Goal: Task Accomplishment & Management: Complete application form

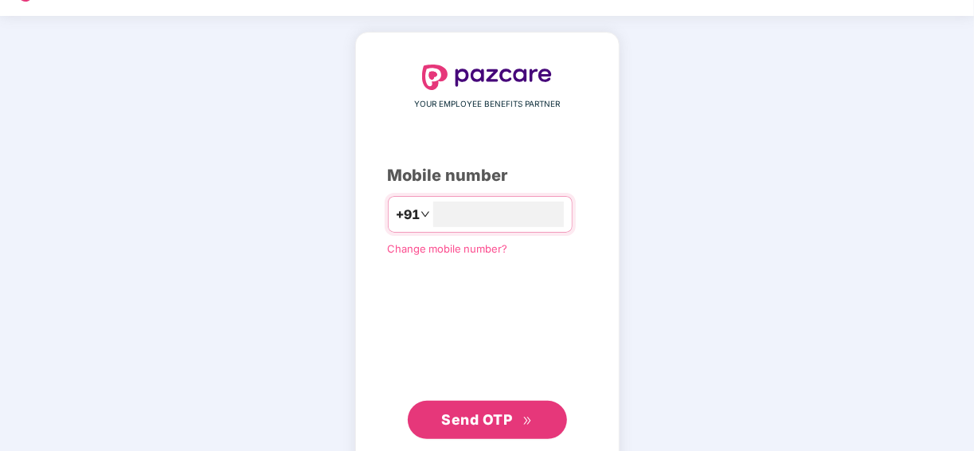
scroll to position [76, 0]
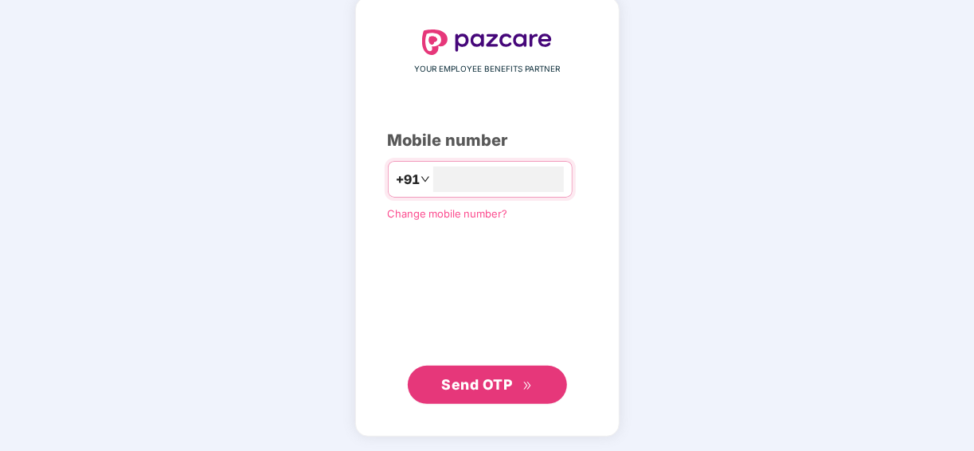
type input "**********"
click at [807, 145] on div "**********" at bounding box center [487, 216] width 974 height 471
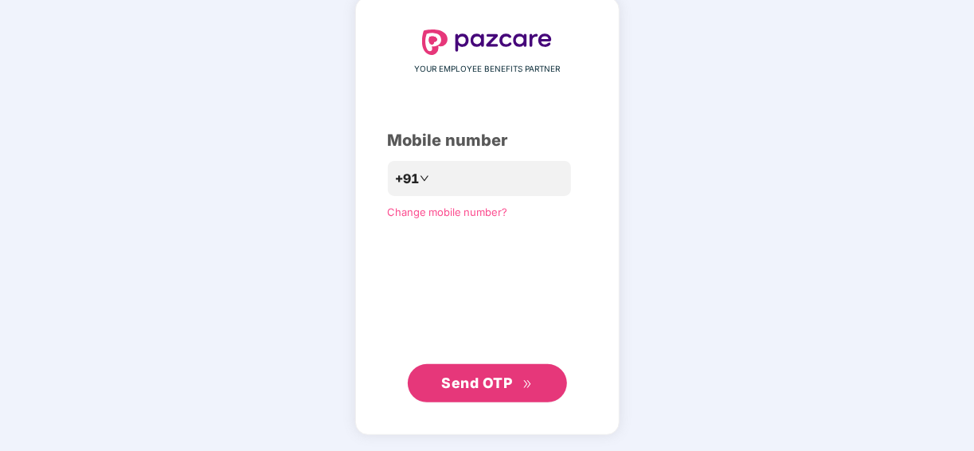
scroll to position [75, 0]
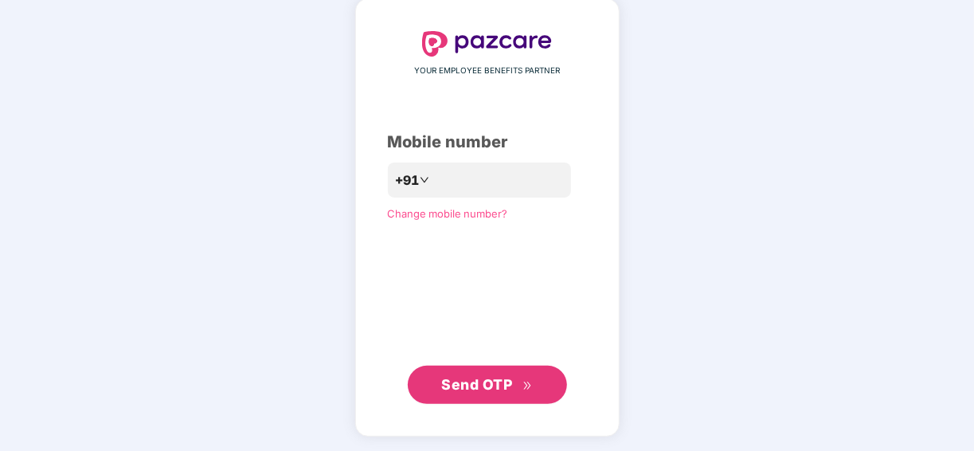
click at [461, 378] on span "Send OTP" at bounding box center [476, 384] width 71 height 17
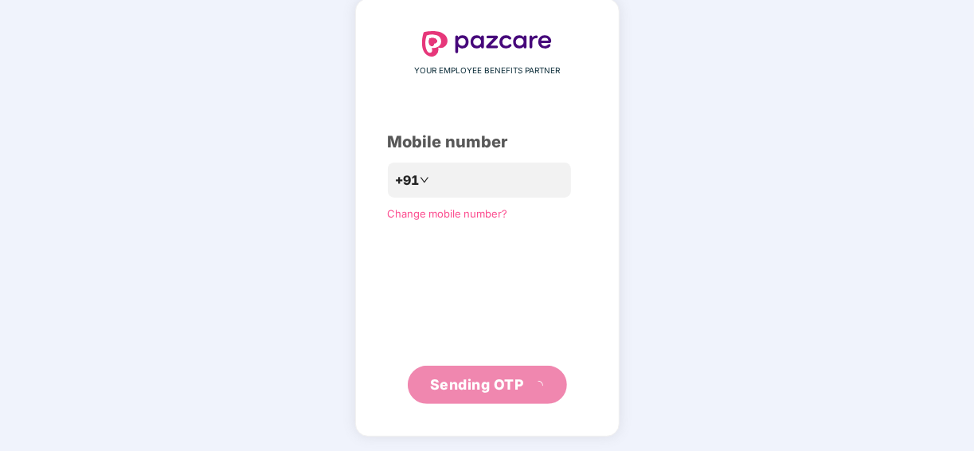
scroll to position [68, 0]
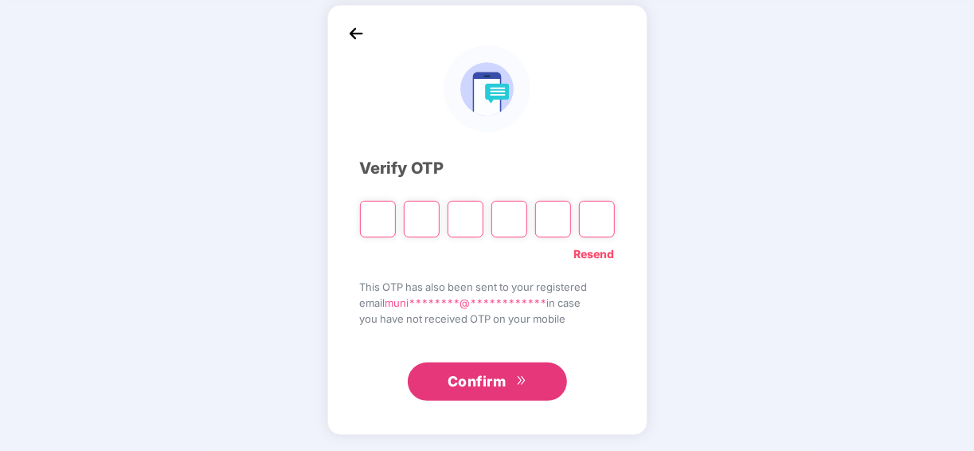
type input "*"
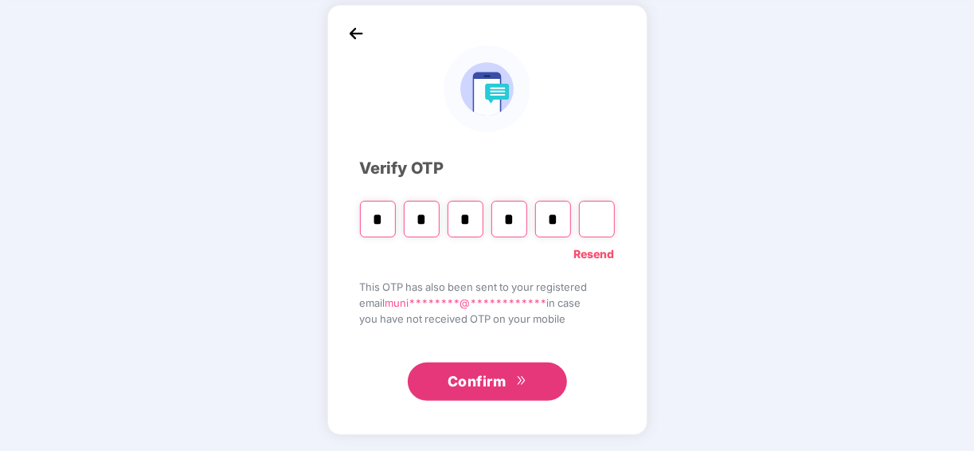
type input "*"
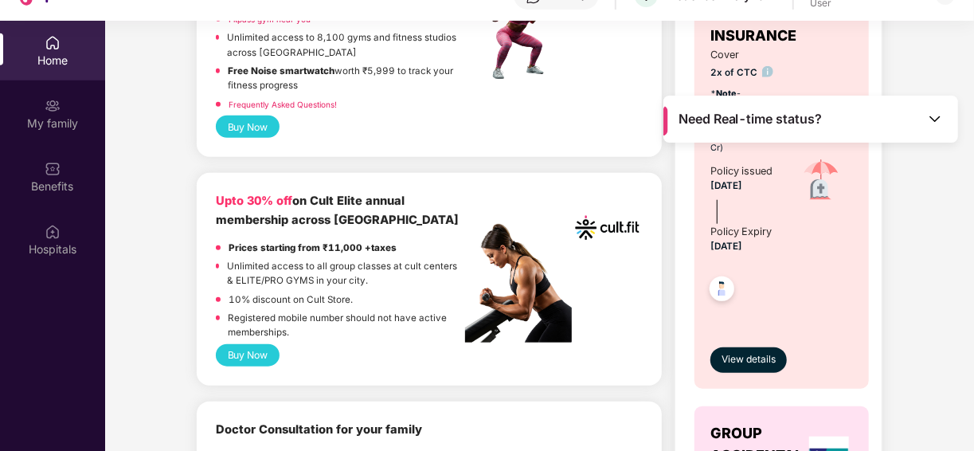
scroll to position [319, 0]
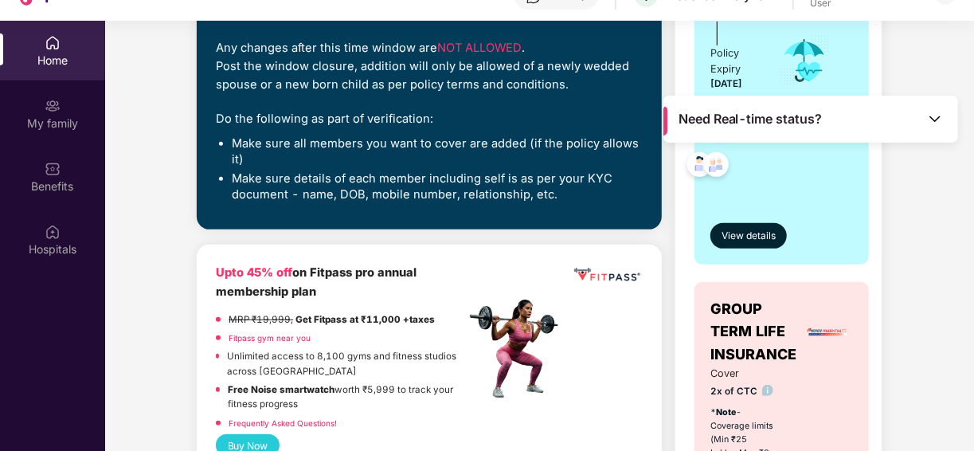
click at [936, 121] on img at bounding box center [935, 119] width 16 height 16
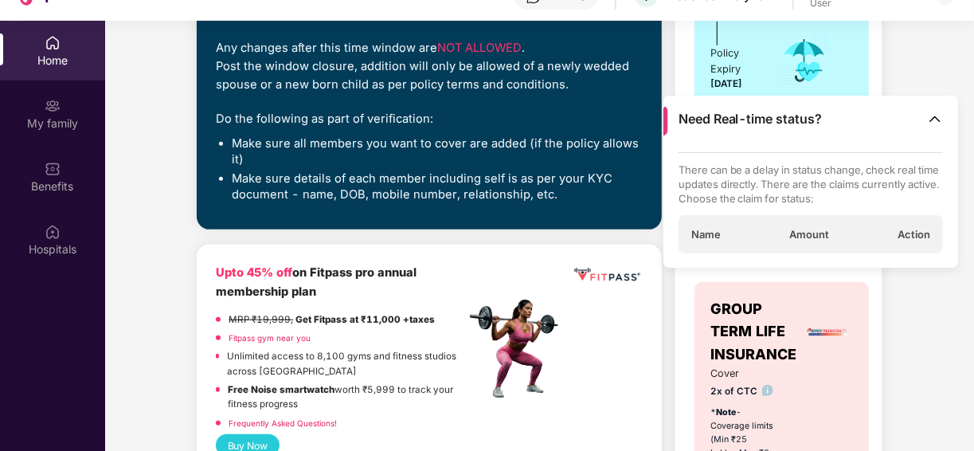
click at [936, 121] on img at bounding box center [935, 119] width 16 height 16
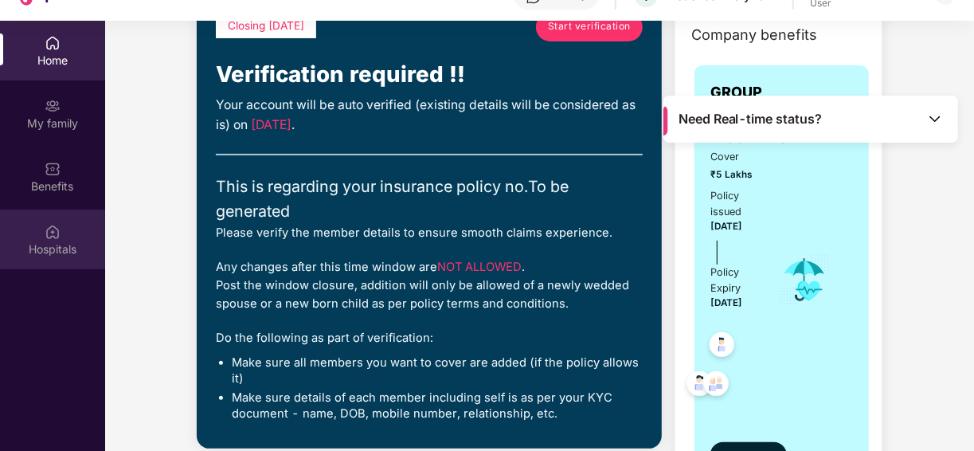
scroll to position [0, 0]
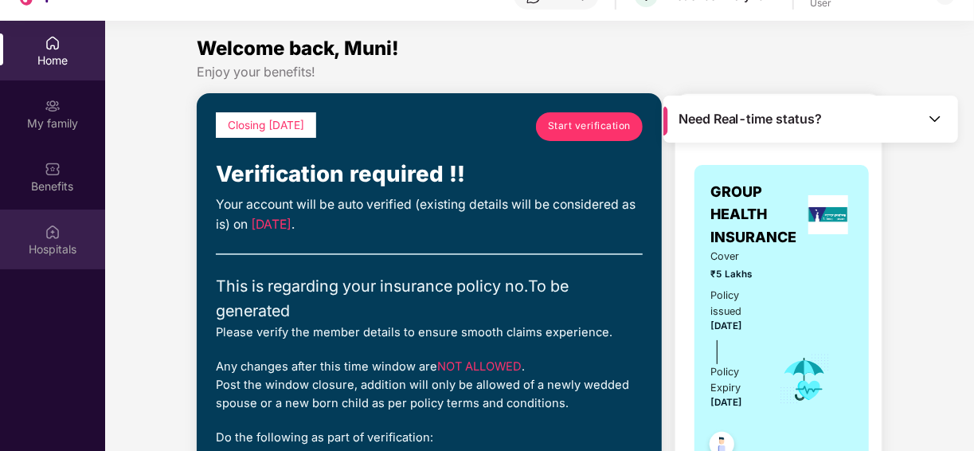
click at [48, 239] on img at bounding box center [53, 232] width 16 height 16
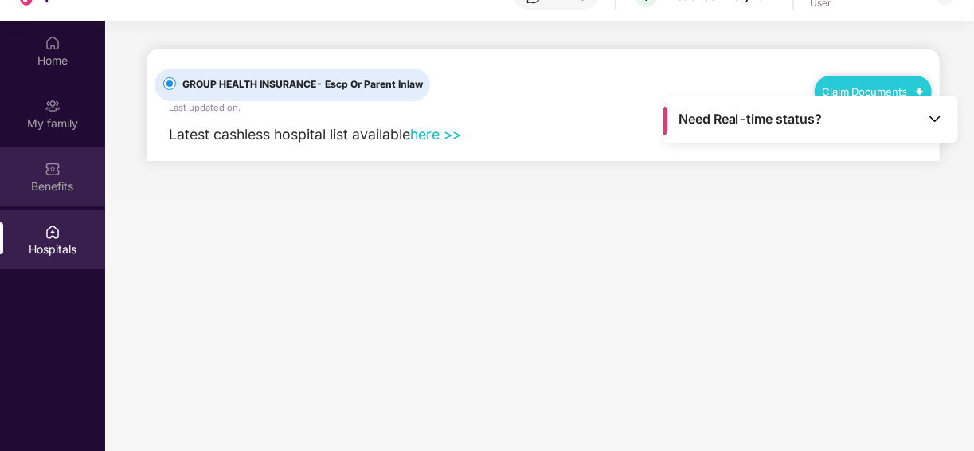
click at [53, 164] on img at bounding box center [53, 169] width 16 height 16
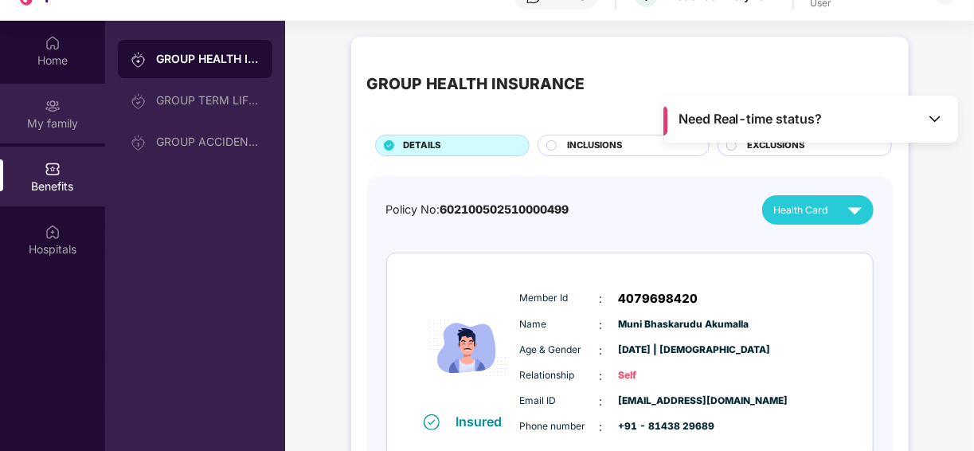
click at [47, 131] on div "My family" at bounding box center [52, 114] width 105 height 60
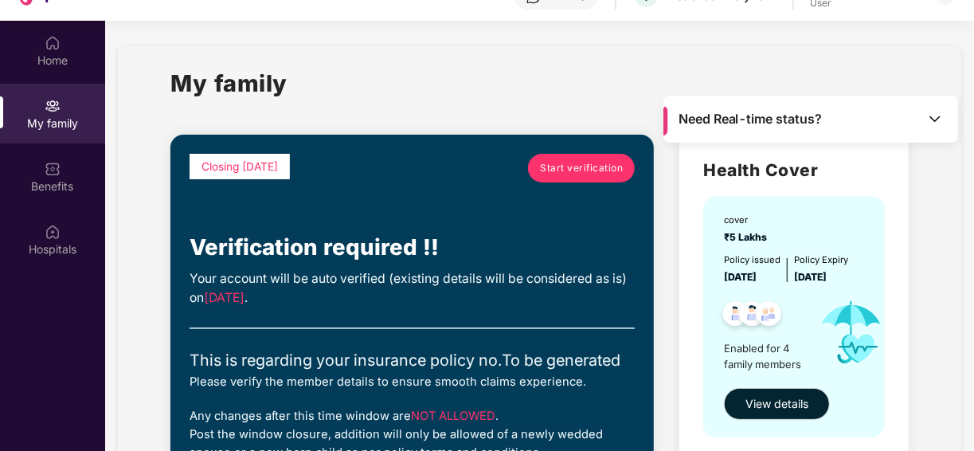
click at [557, 167] on span "Start verification" at bounding box center [581, 168] width 83 height 15
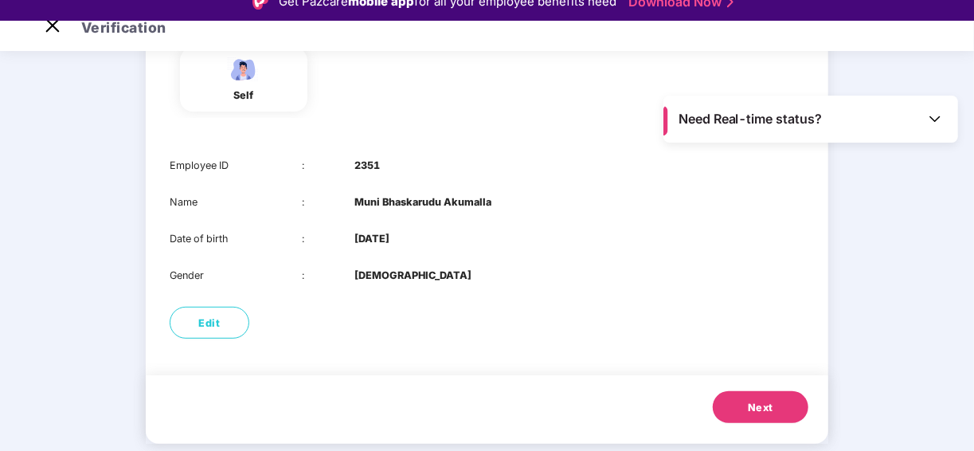
scroll to position [175, 0]
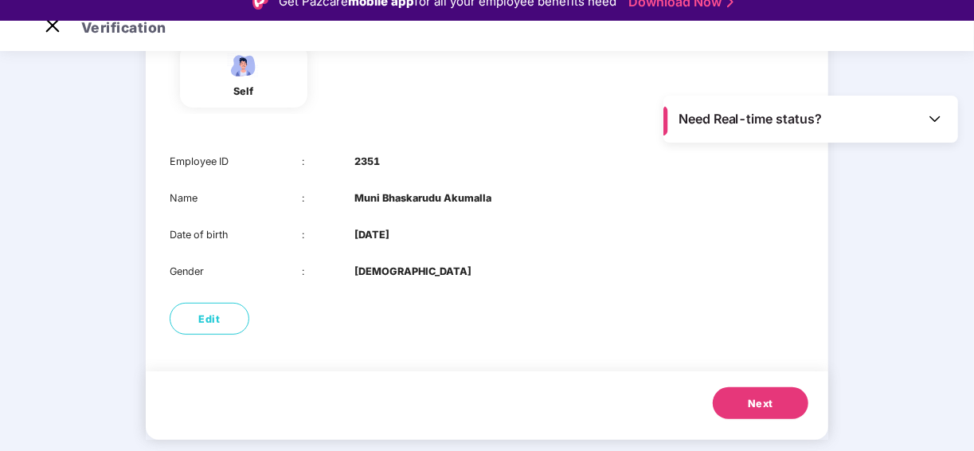
click at [738, 403] on button "Next" at bounding box center [761, 403] width 96 height 32
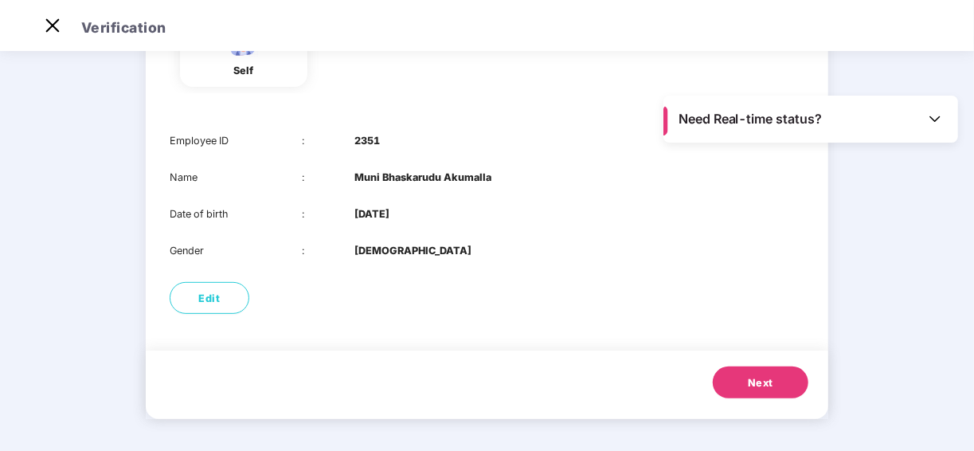
scroll to position [3, 0]
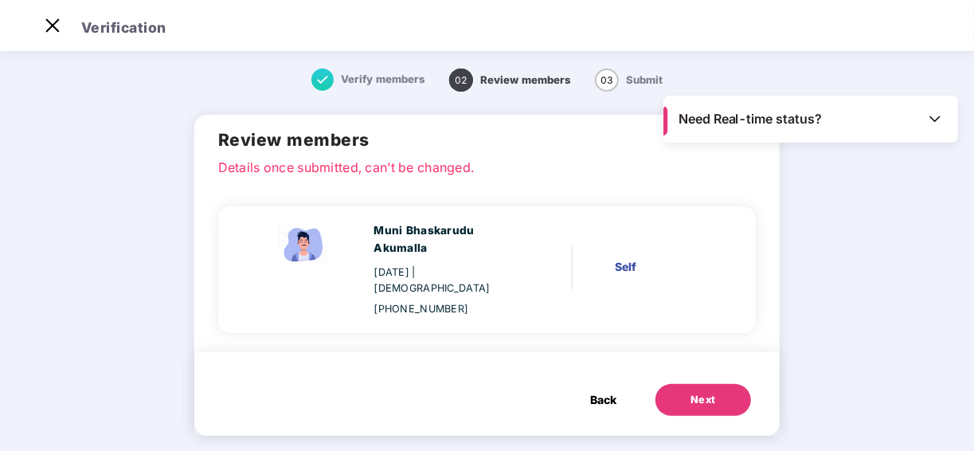
click at [694, 392] on div "Next" at bounding box center [702, 400] width 25 height 16
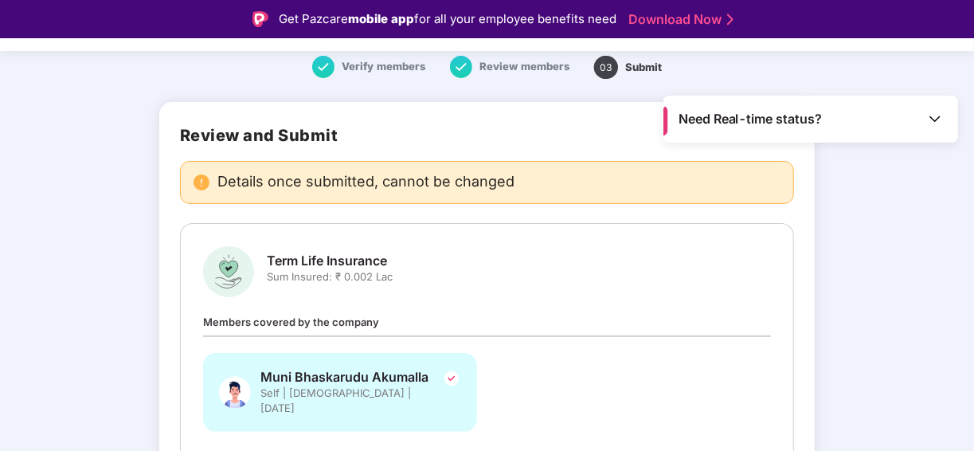
scroll to position [0, 0]
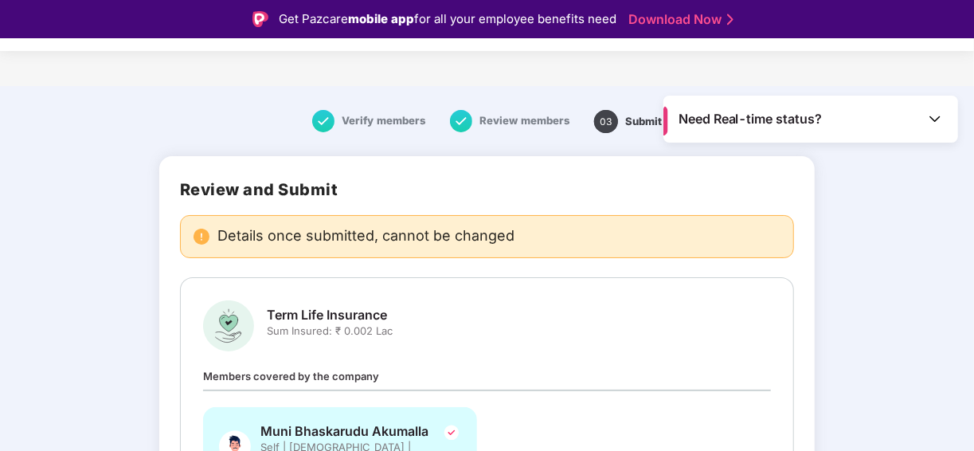
click at [464, 117] on img at bounding box center [461, 121] width 22 height 22
click at [328, 127] on img at bounding box center [323, 121] width 22 height 22
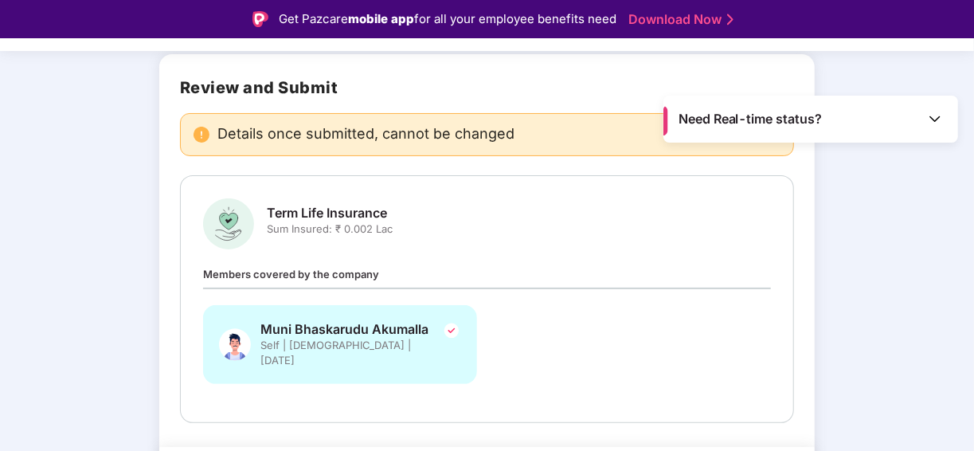
scroll to position [147, 0]
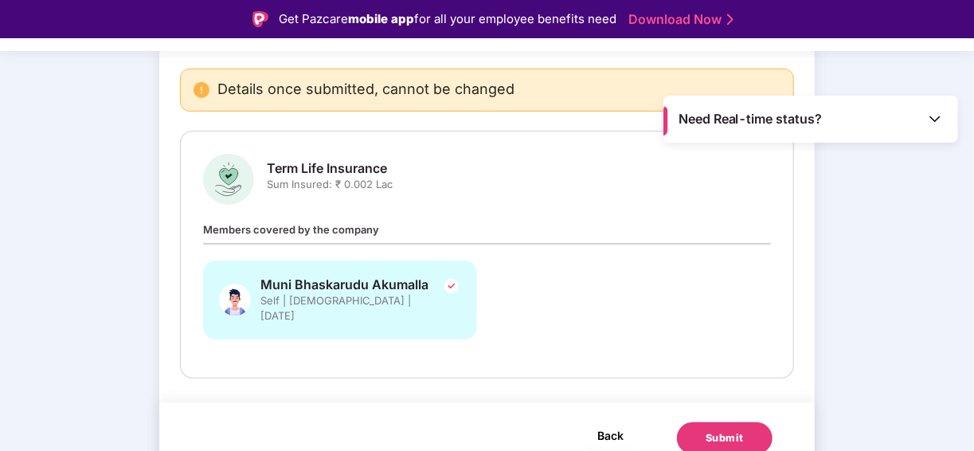
click at [598, 425] on span "Back" at bounding box center [610, 435] width 26 height 20
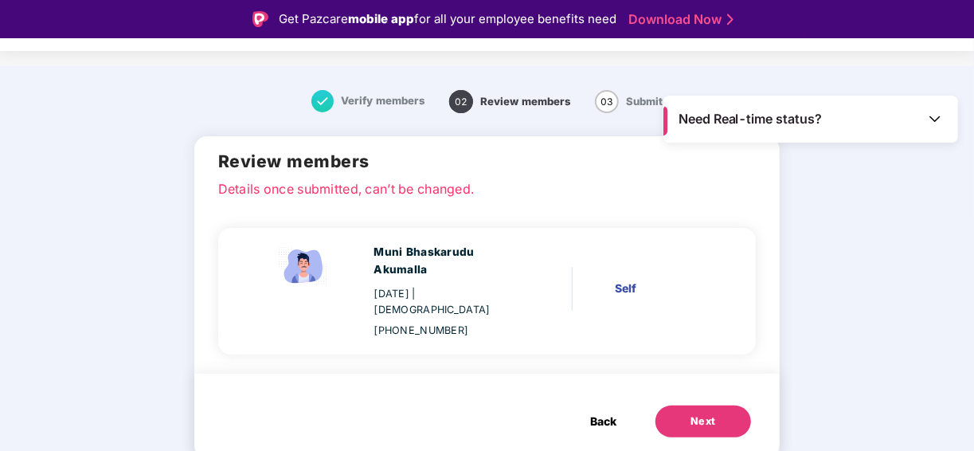
scroll to position [3, 0]
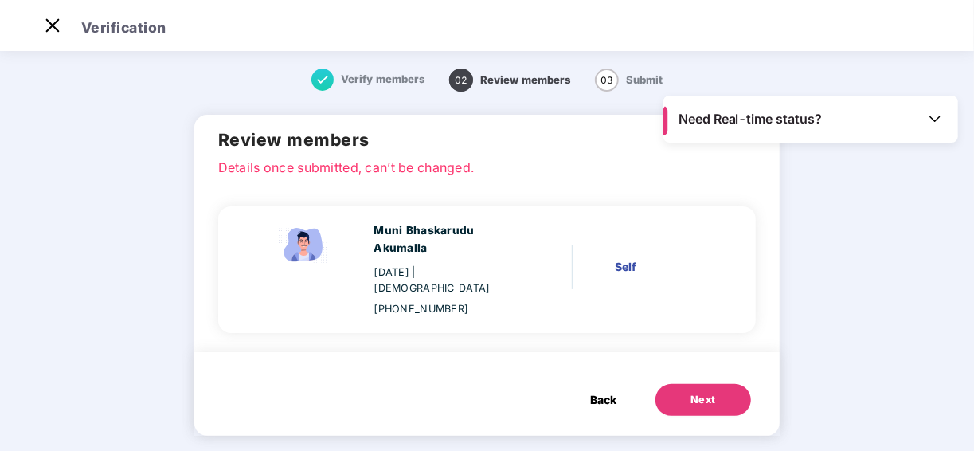
click at [595, 391] on span "Back" at bounding box center [603, 400] width 26 height 18
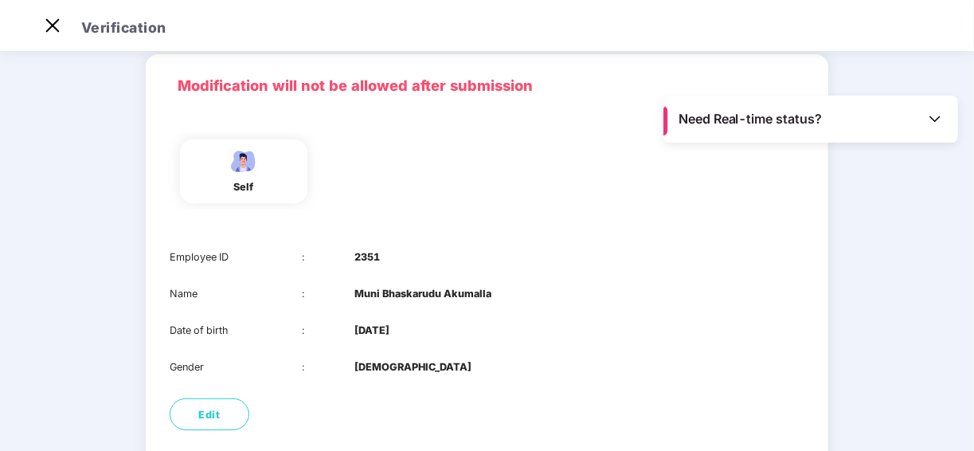
scroll to position [159, 0]
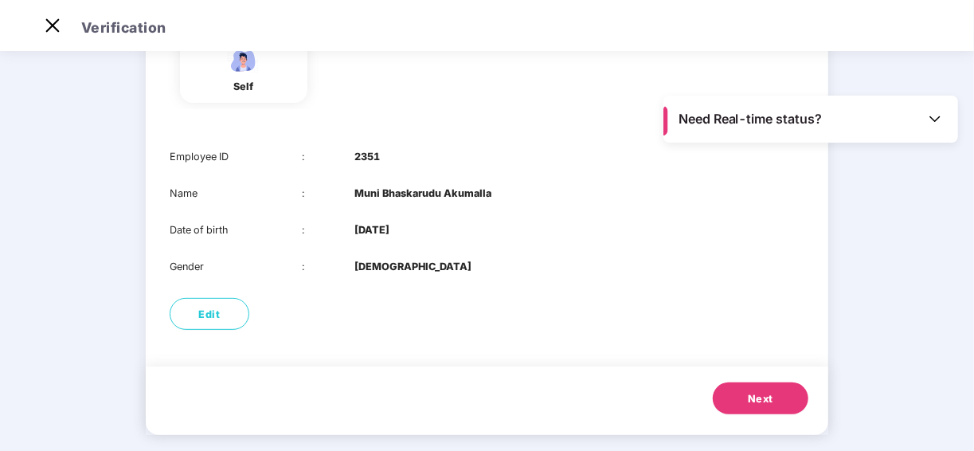
click at [749, 402] on span "Next" at bounding box center [760, 399] width 25 height 16
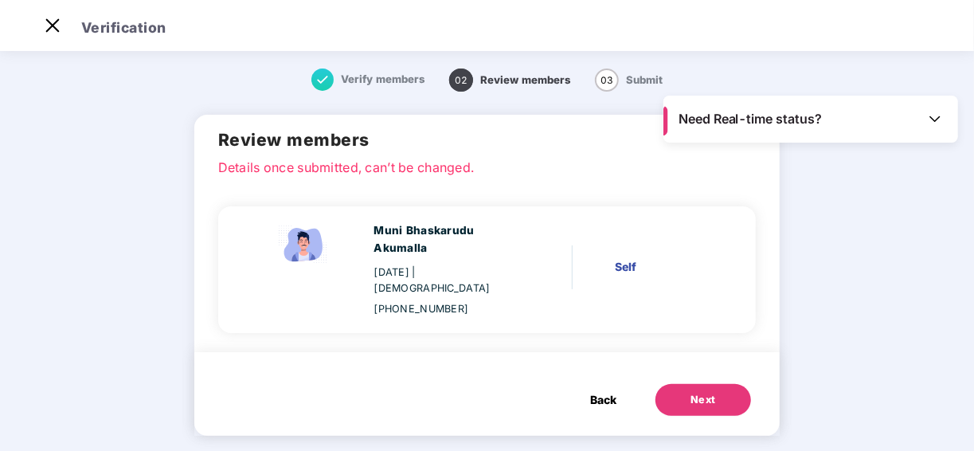
click at [714, 392] on div "Next" at bounding box center [702, 400] width 25 height 16
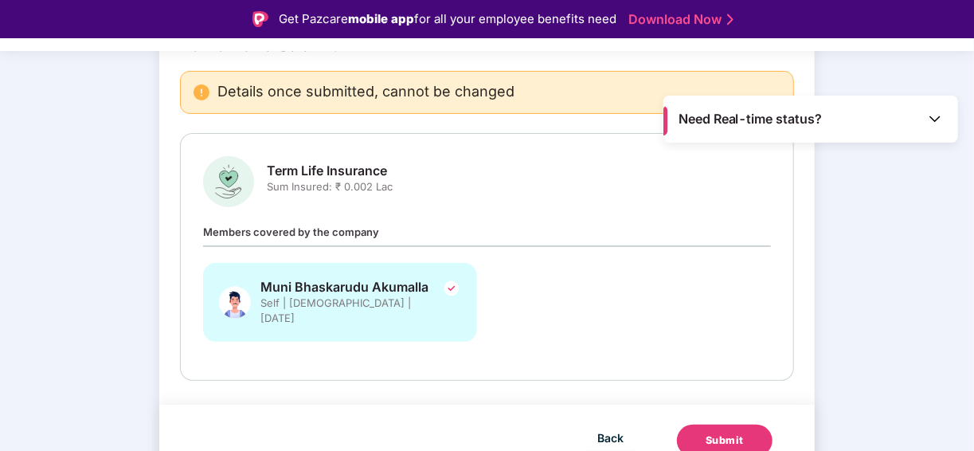
scroll to position [147, 0]
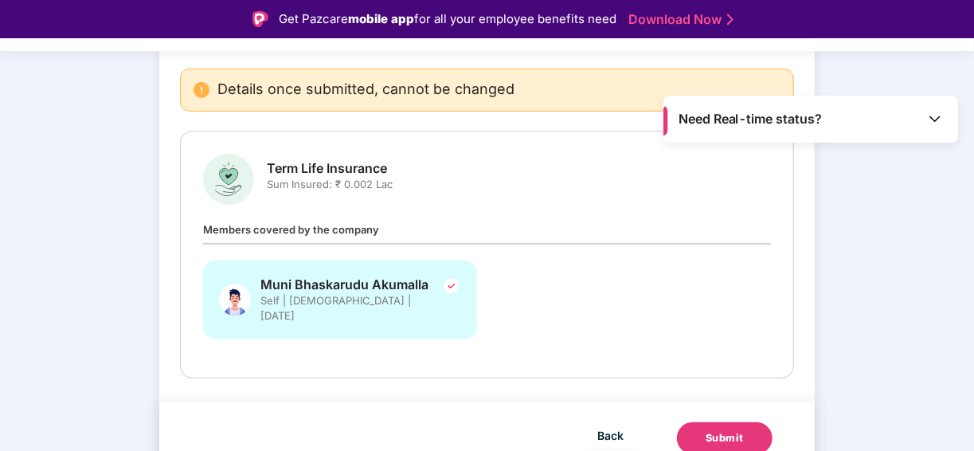
click at [716, 430] on div "Submit" at bounding box center [724, 438] width 38 height 16
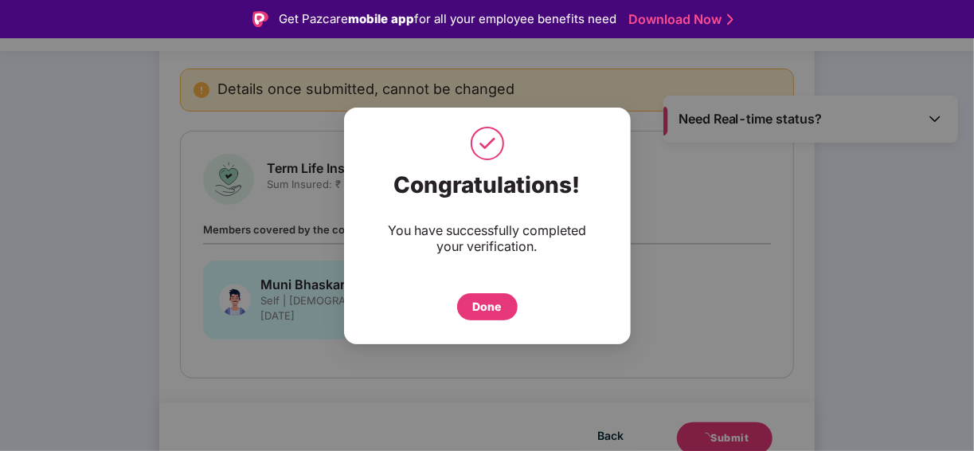
click at [487, 306] on div "Done" at bounding box center [487, 307] width 29 height 18
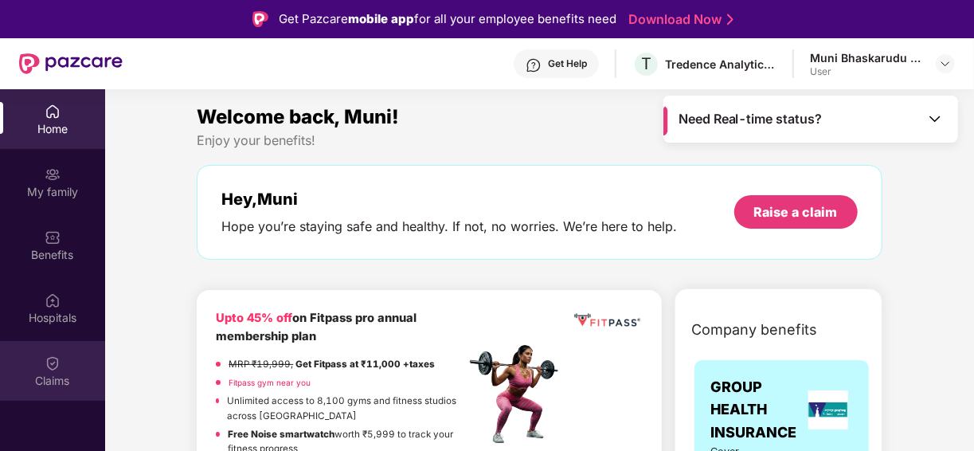
click at [58, 366] on img at bounding box center [53, 363] width 16 height 16
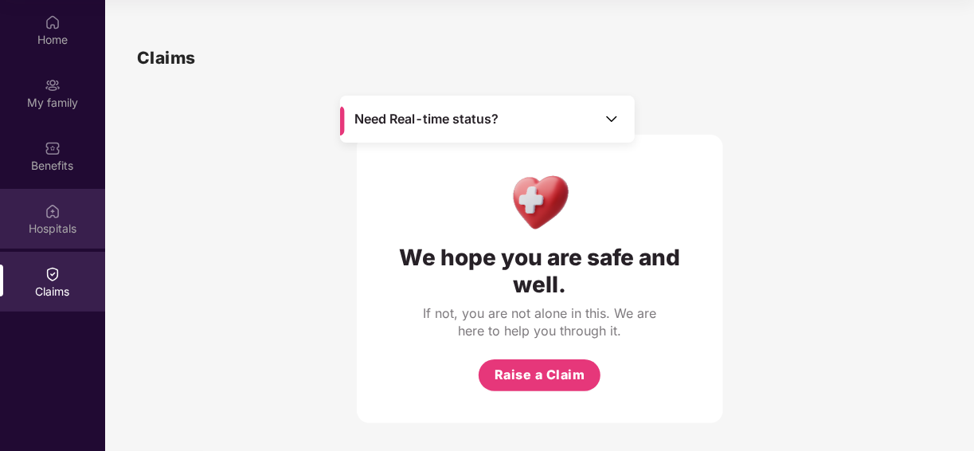
click at [49, 221] on div "Hospitals" at bounding box center [52, 229] width 105 height 16
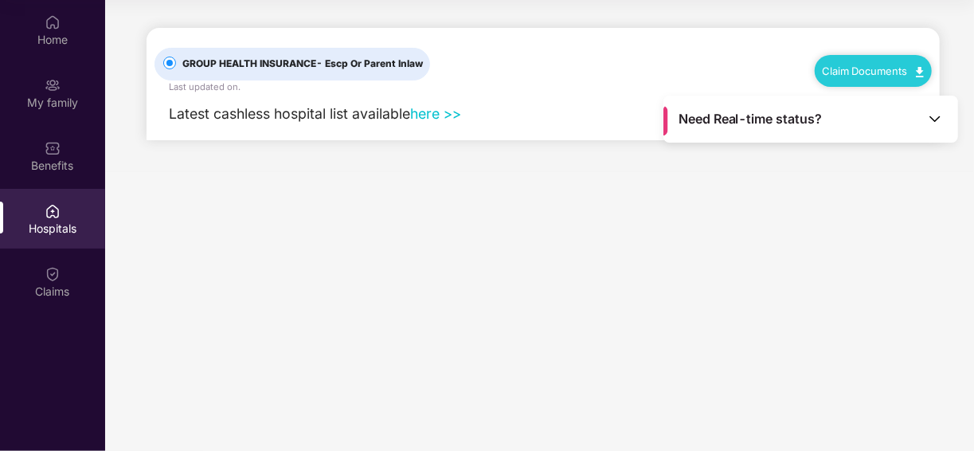
click at [836, 71] on link "Claim Documents" at bounding box center [873, 70] width 101 height 13
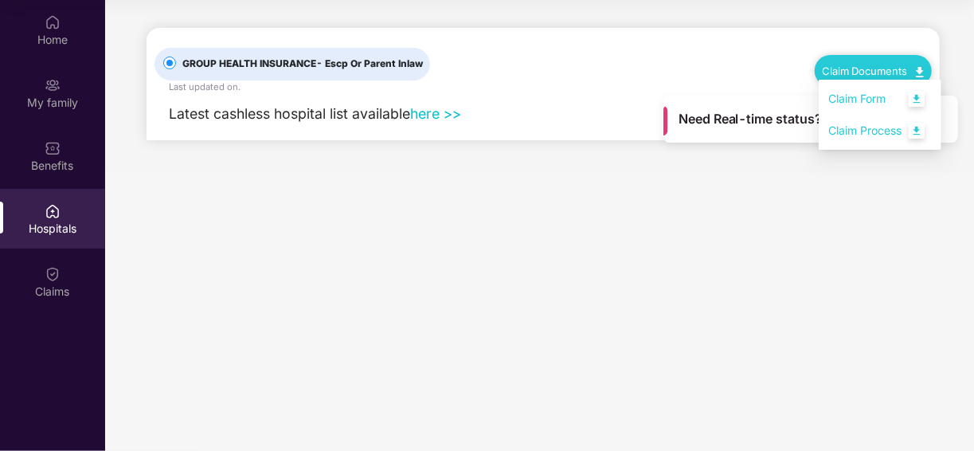
click at [768, 193] on main "Need Real-time status? GROUP HEALTH INSURANCE - Escp Or Parent Inlaw Last updat…" at bounding box center [539, 225] width 869 height 451
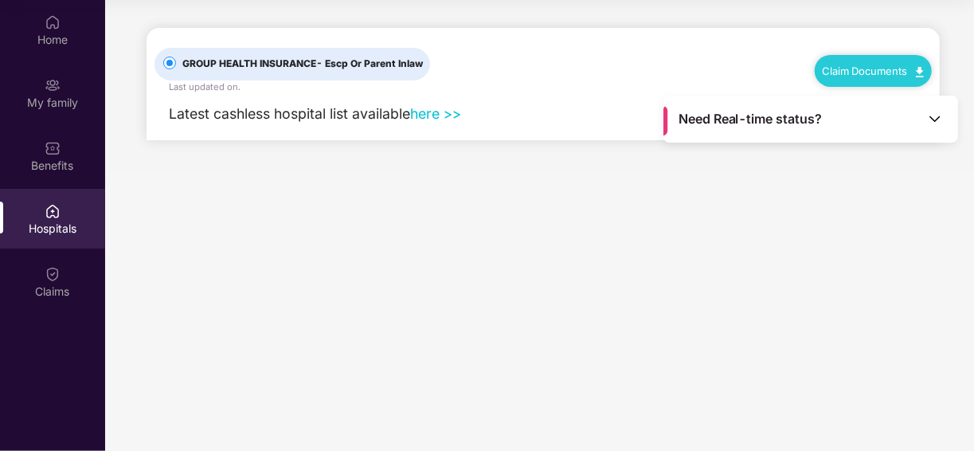
click at [379, 268] on main "Need Real-time status? GROUP HEALTH INSURANCE - Escp Or Parent Inlaw Last updat…" at bounding box center [539, 225] width 869 height 451
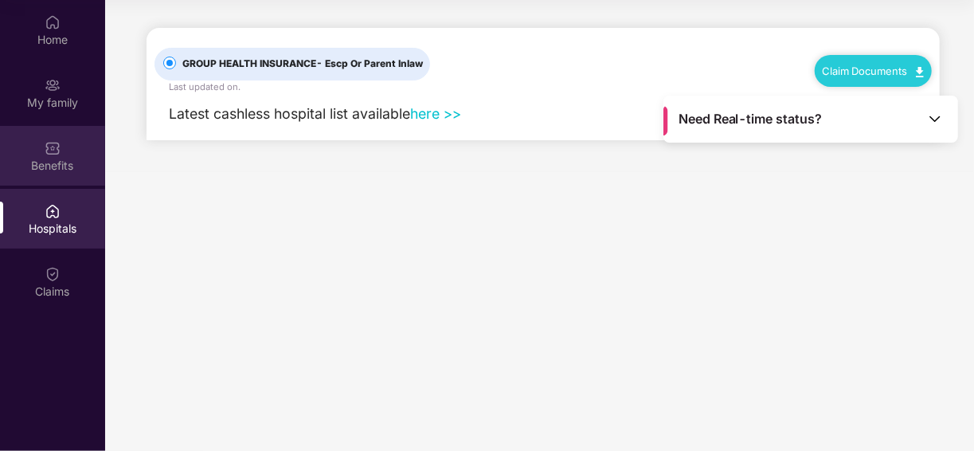
click at [55, 164] on div "Benefits" at bounding box center [52, 166] width 105 height 16
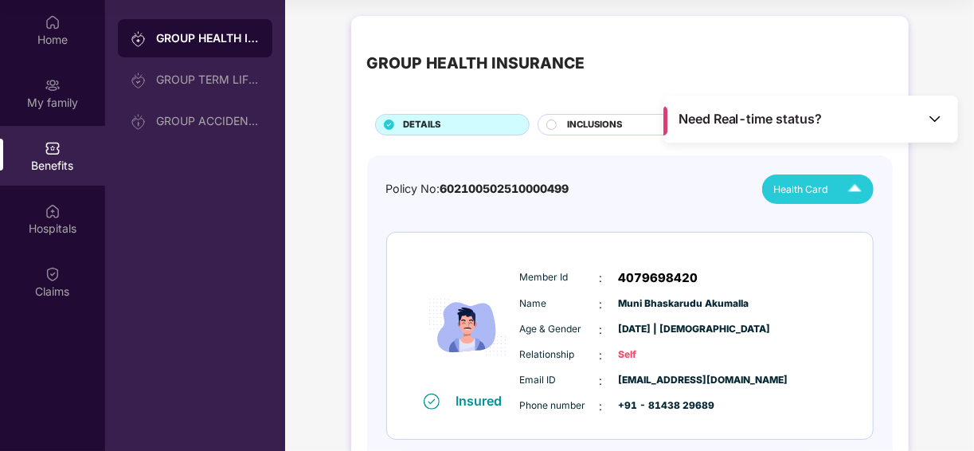
click at [854, 188] on img at bounding box center [855, 189] width 28 height 28
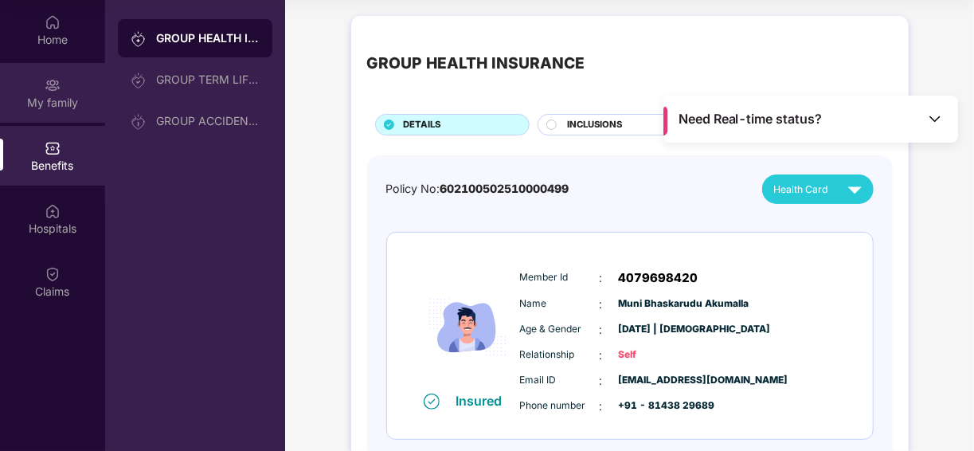
click at [58, 92] on img at bounding box center [53, 85] width 16 height 16
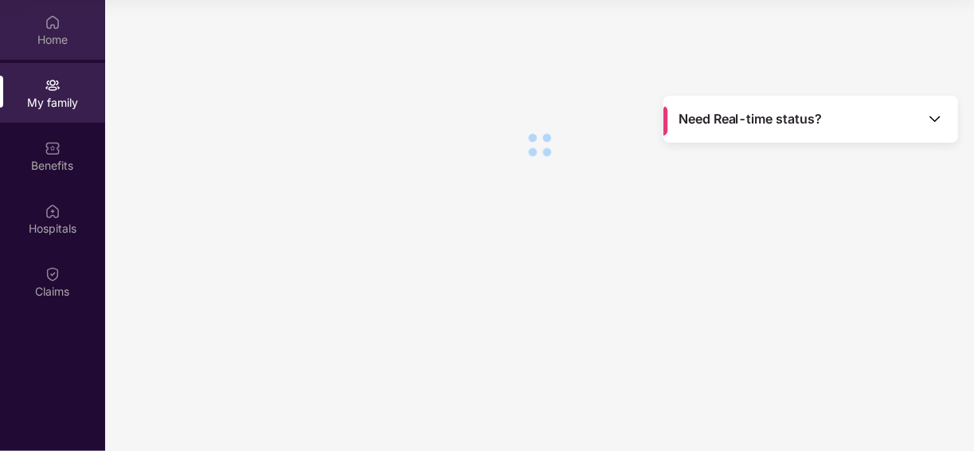
click at [57, 29] on img at bounding box center [53, 22] width 16 height 16
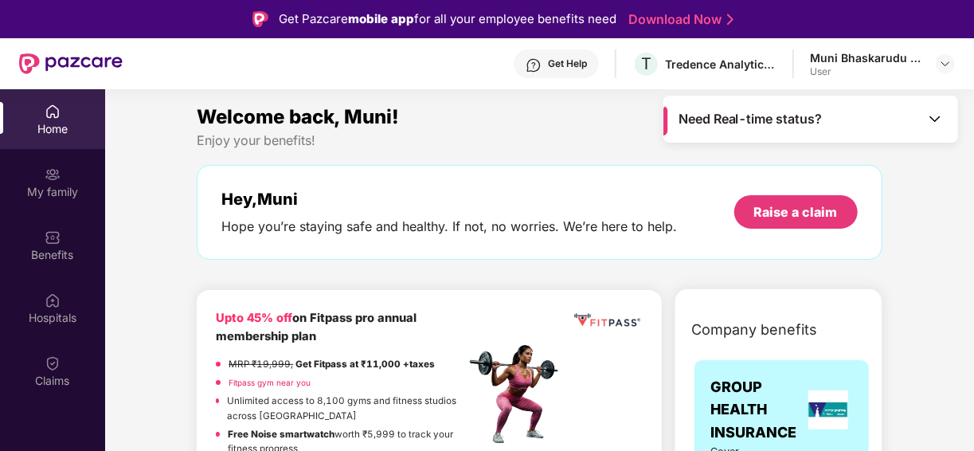
click at [565, 128] on div "Welcome back, Muni!" at bounding box center [539, 117] width 685 height 30
click at [947, 64] on img at bounding box center [945, 63] width 13 height 13
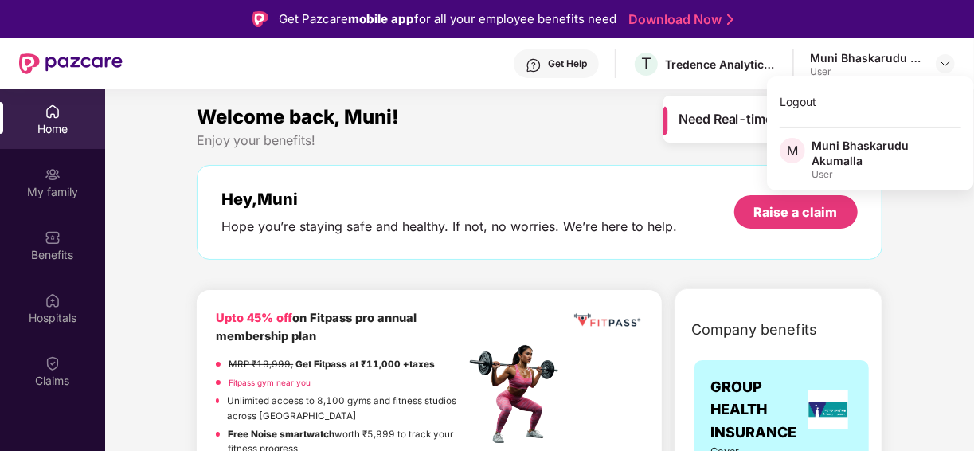
click at [612, 127] on div "Welcome back, Muni!" at bounding box center [539, 117] width 685 height 30
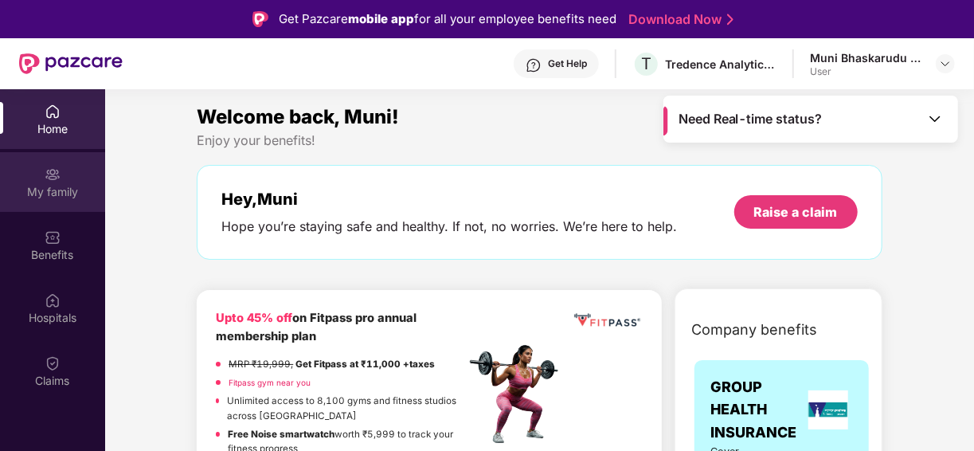
click at [50, 187] on div "My family" at bounding box center [52, 192] width 105 height 16
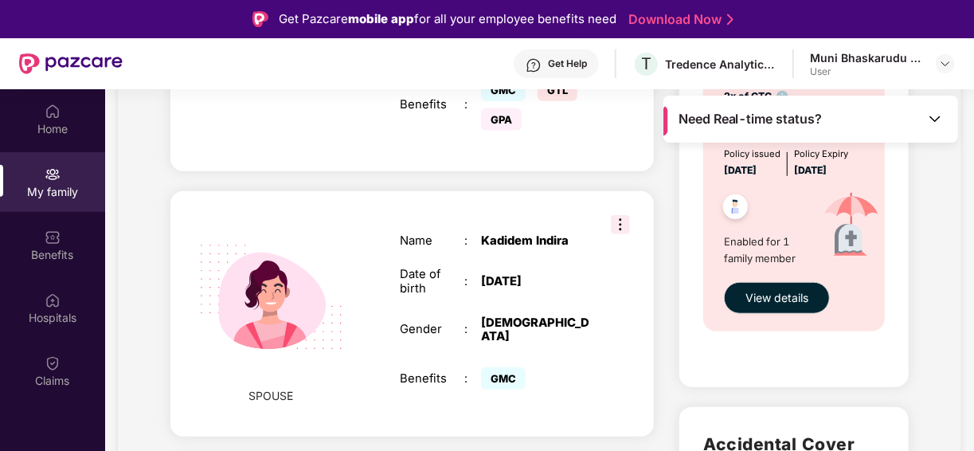
scroll to position [828, 0]
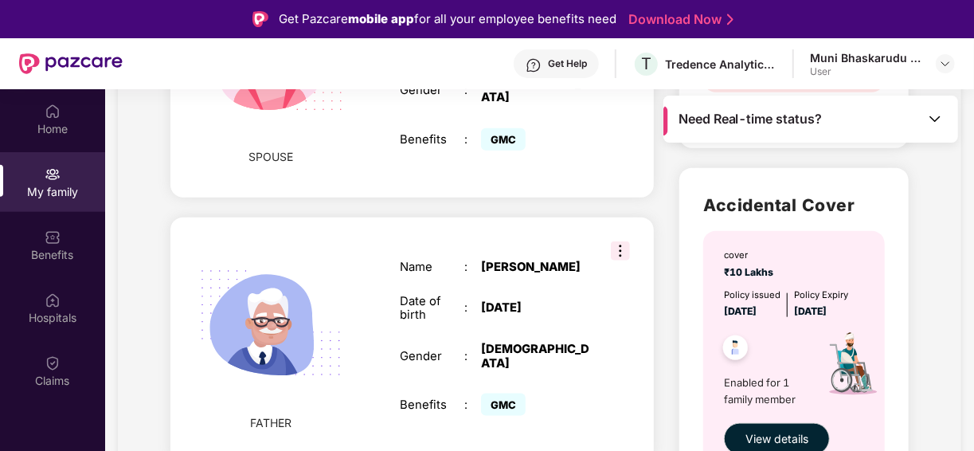
click at [622, 241] on img at bounding box center [620, 250] width 19 height 19
click at [230, 242] on img at bounding box center [271, 323] width 180 height 180
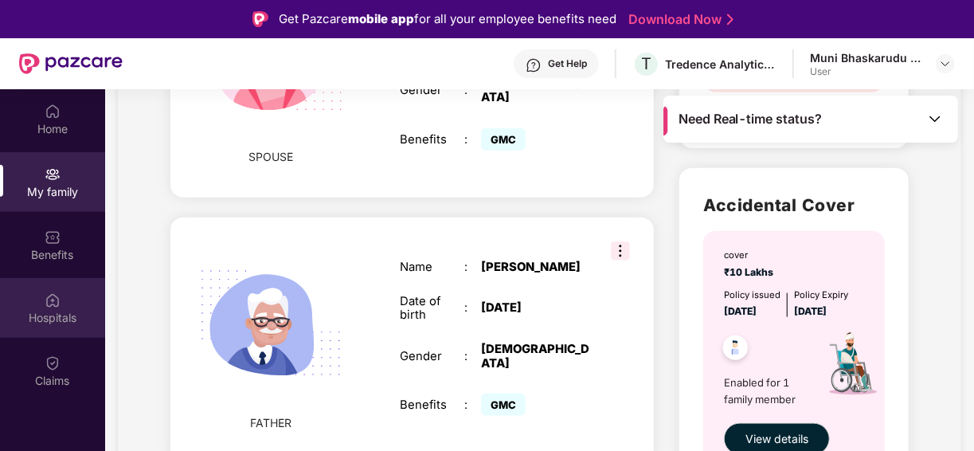
click at [64, 305] on div "Hospitals" at bounding box center [52, 308] width 105 height 60
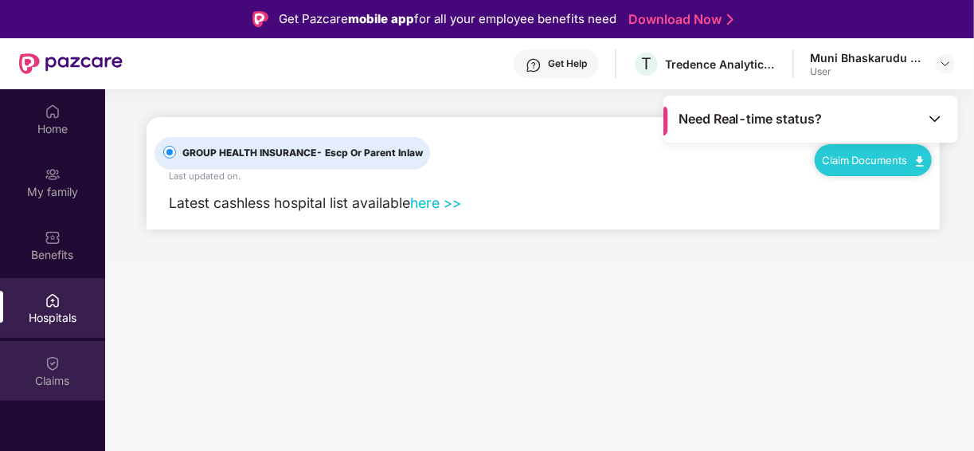
click at [49, 373] on div "Claims" at bounding box center [52, 381] width 105 height 16
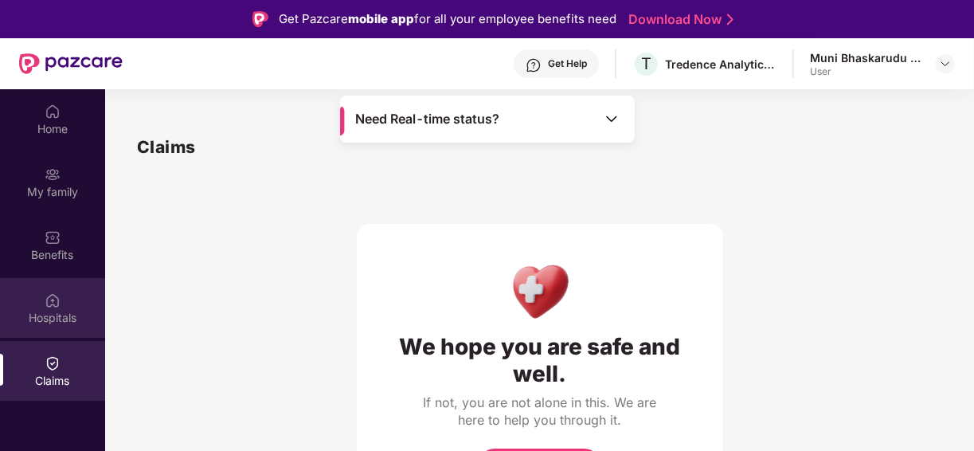
click at [47, 321] on div "Hospitals" at bounding box center [52, 318] width 105 height 16
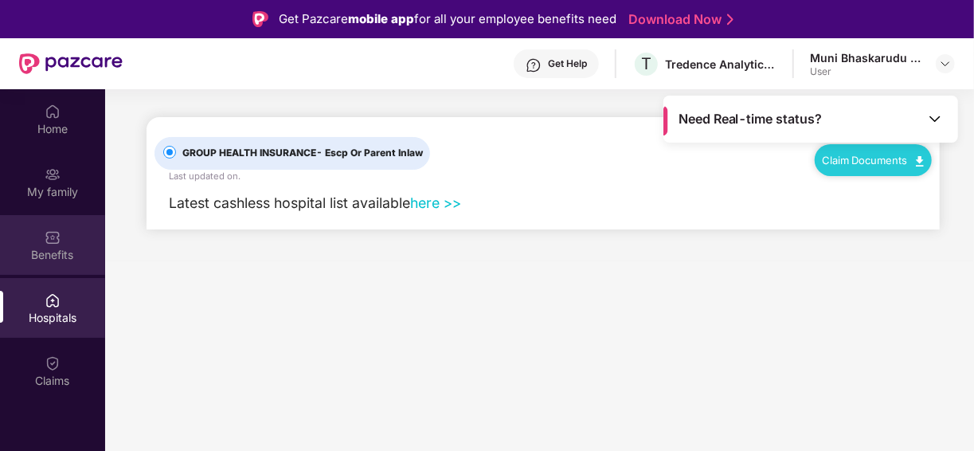
click at [60, 244] on img at bounding box center [53, 237] width 16 height 16
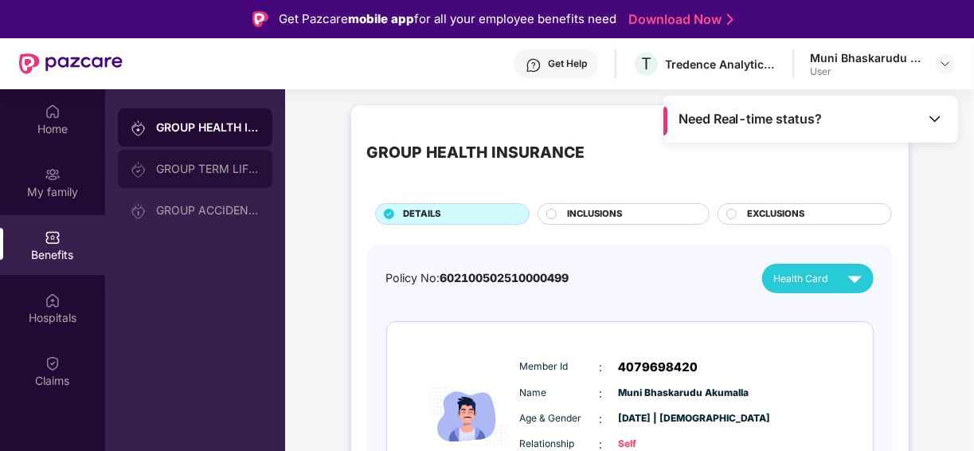
click at [202, 161] on div "GROUP TERM LIFE INSURANCE" at bounding box center [195, 169] width 154 height 38
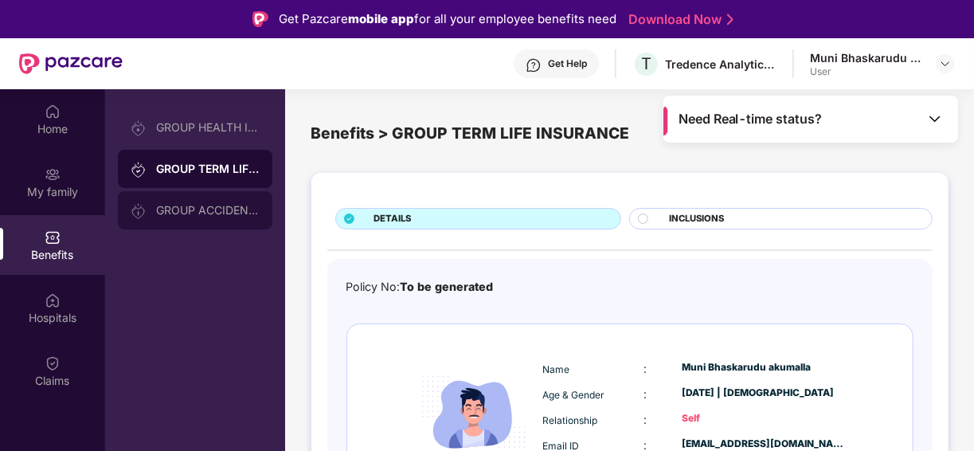
click at [194, 205] on div "GROUP ACCIDENTAL INSURANCE" at bounding box center [208, 210] width 104 height 13
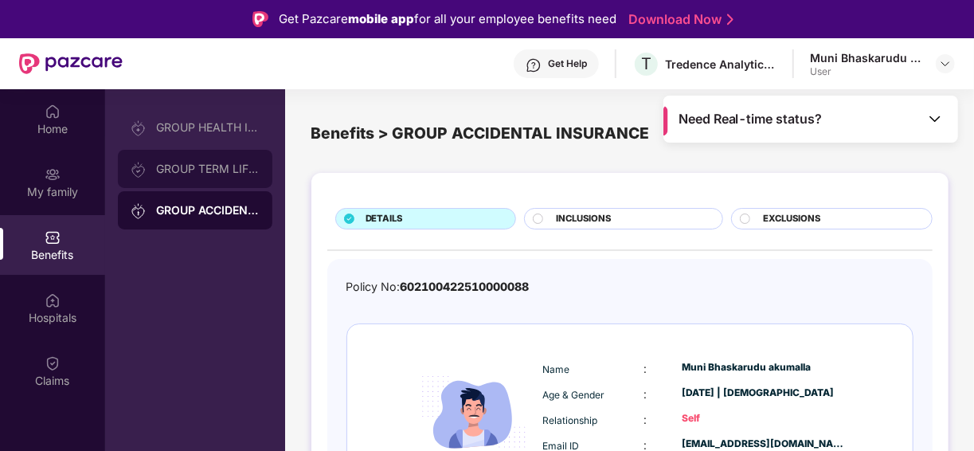
click at [193, 176] on div "GROUP TERM LIFE INSURANCE" at bounding box center [195, 169] width 154 height 38
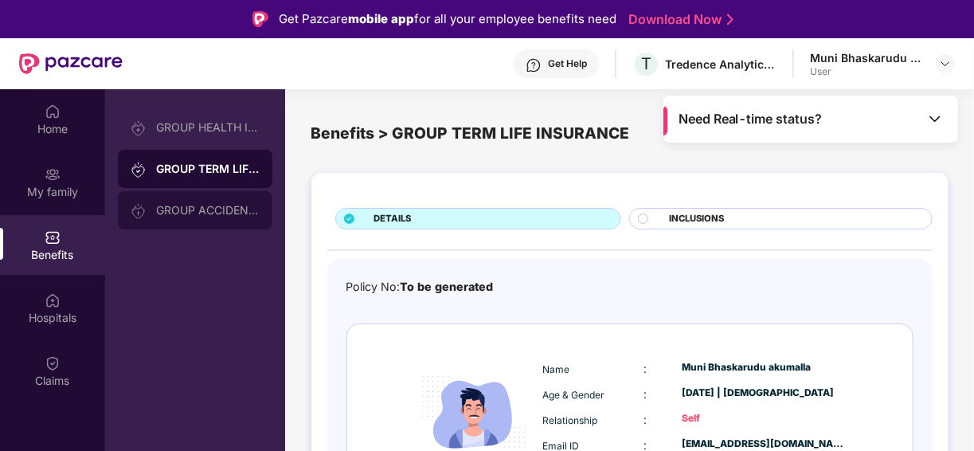
click at [183, 202] on div "GROUP ACCIDENTAL INSURANCE" at bounding box center [195, 210] width 154 height 38
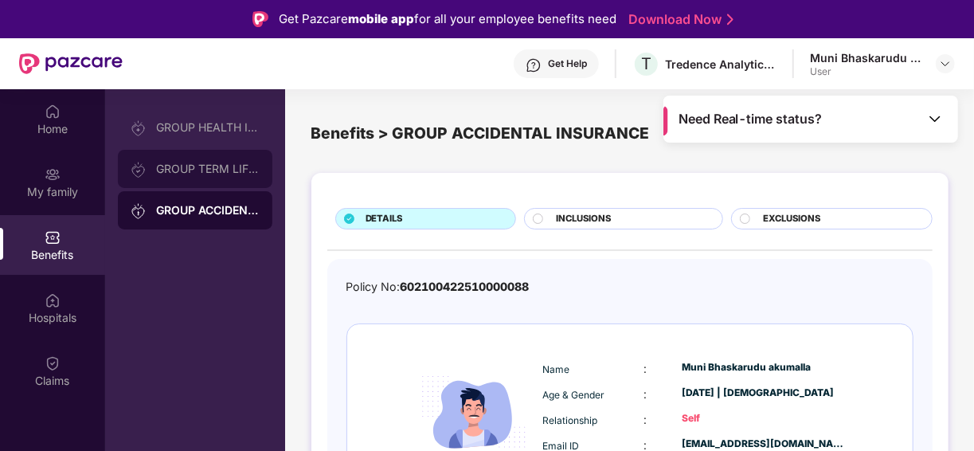
click at [189, 150] on div "GROUP TERM LIFE INSURANCE" at bounding box center [195, 169] width 154 height 38
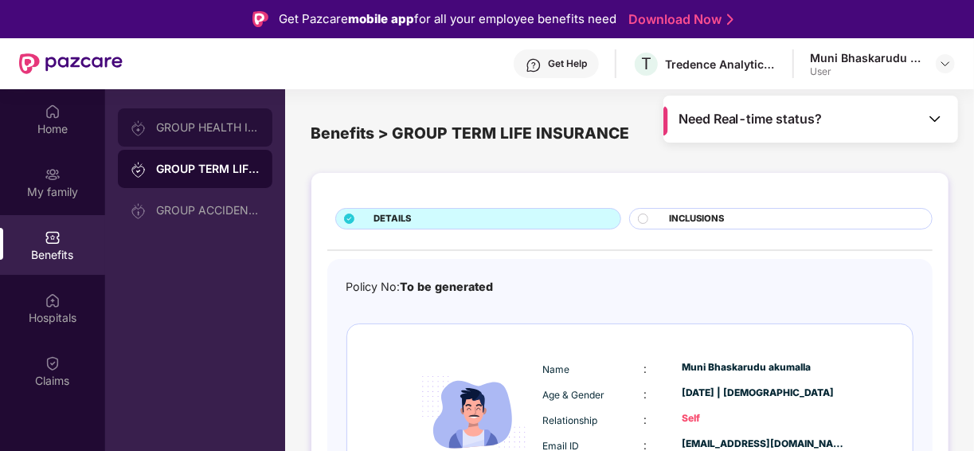
click at [195, 124] on div "GROUP HEALTH INSURANCE" at bounding box center [208, 127] width 104 height 13
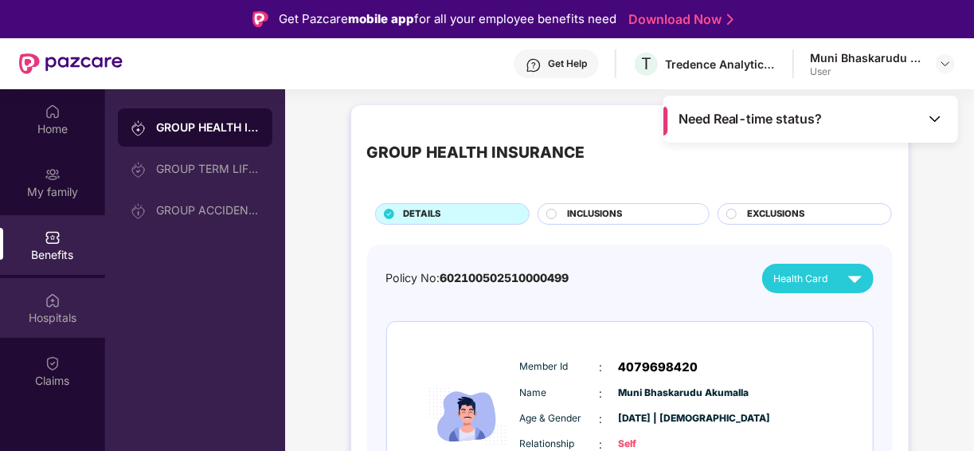
click at [54, 295] on img at bounding box center [53, 300] width 16 height 16
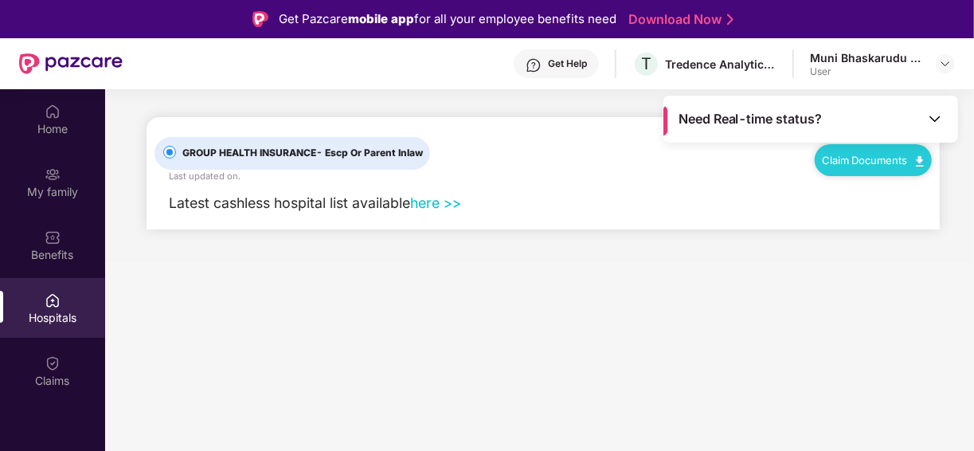
click at [866, 159] on link "Claim Documents" at bounding box center [873, 160] width 101 height 13
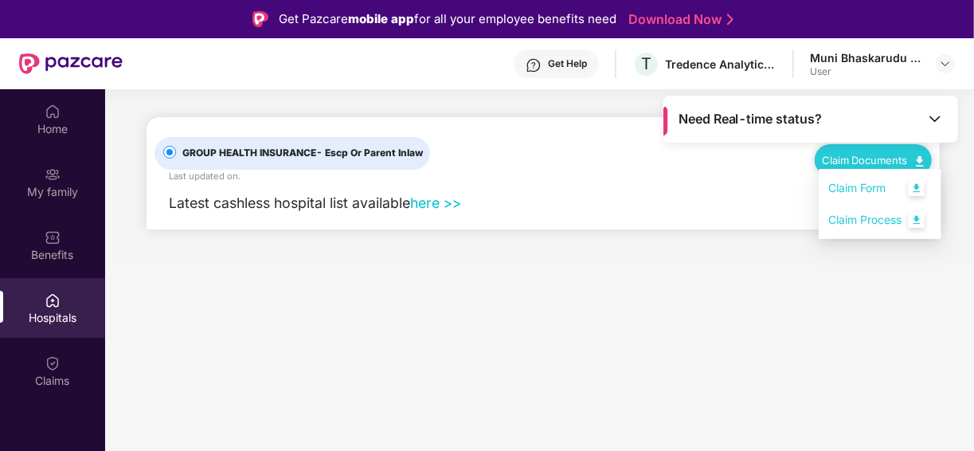
click at [721, 274] on main "Need Real-time status? GROUP HEALTH INSURANCE - Escp Or Parent Inlaw Last updat…" at bounding box center [539, 314] width 869 height 451
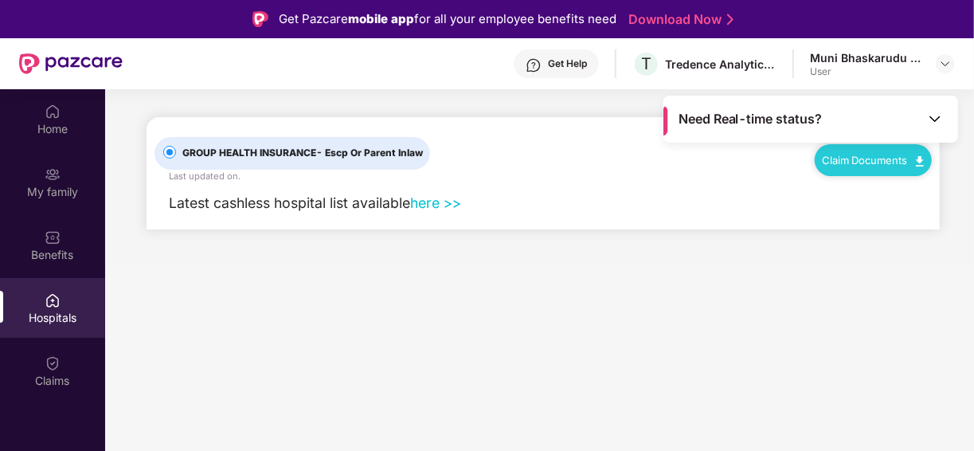
click at [862, 164] on link "Claim Documents" at bounding box center [873, 160] width 101 height 13
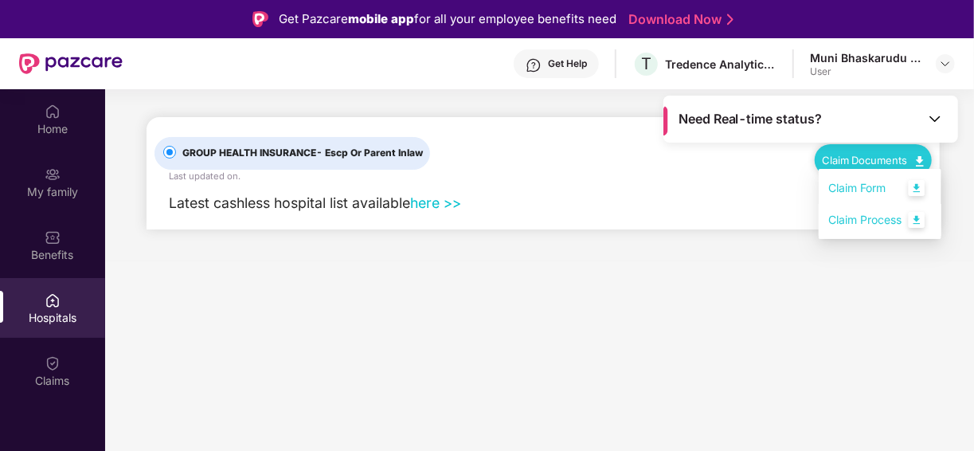
click at [854, 220] on link "Claim Process" at bounding box center [880, 220] width 104 height 34
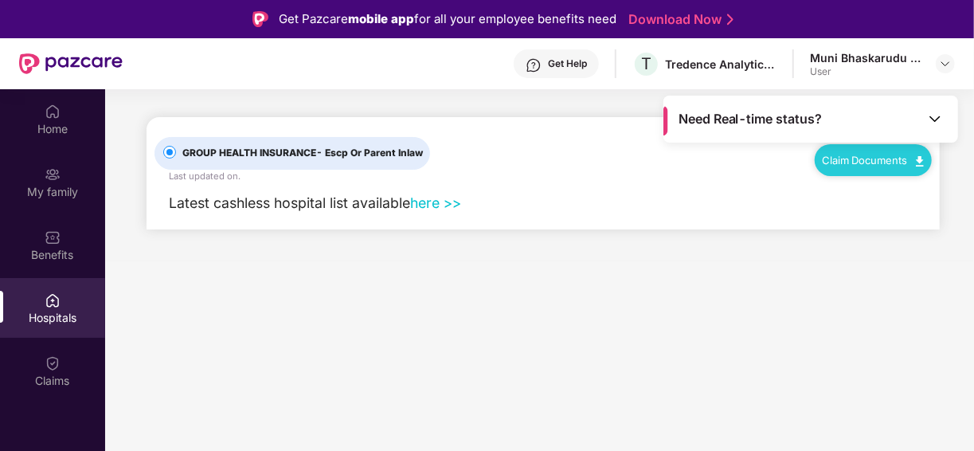
click at [494, 315] on main "Need Real-time status? GROUP HEALTH INSURANCE - Escp Or Parent Inlaw Last updat…" at bounding box center [539, 314] width 869 height 451
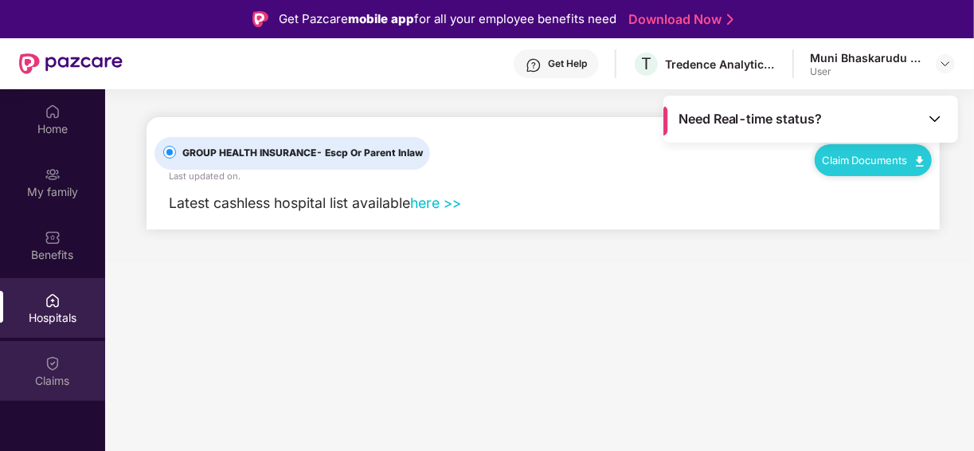
click at [49, 377] on div "Claims" at bounding box center [52, 381] width 105 height 16
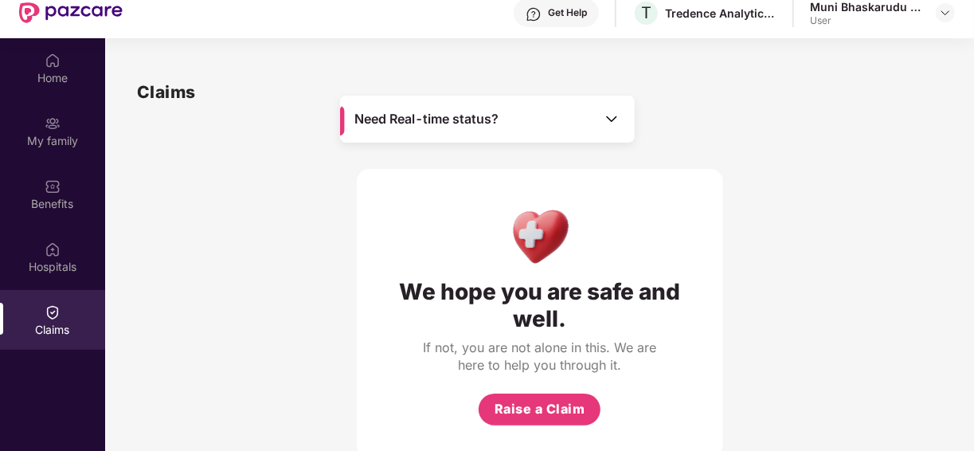
scroll to position [89, 0]
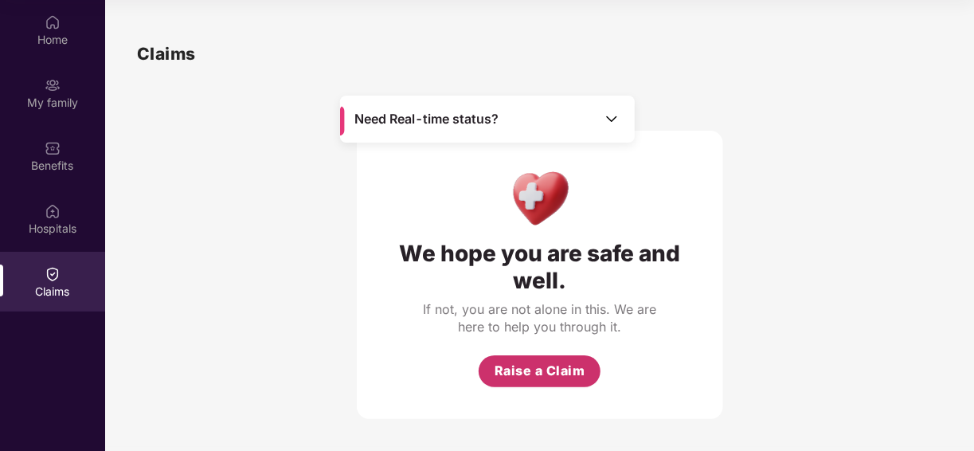
click at [551, 369] on span "Raise a Claim" at bounding box center [539, 371] width 91 height 20
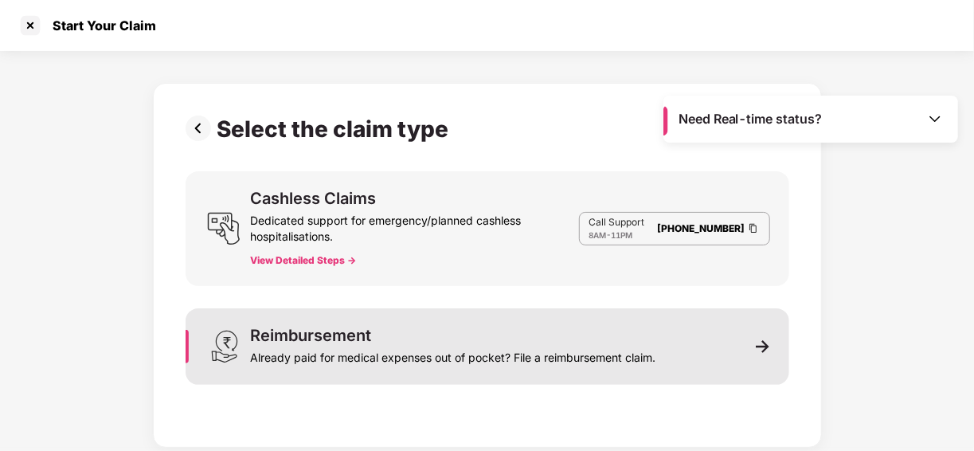
click at [632, 349] on div "Already paid for medical expenses out of pocket? File a reimbursement claim." at bounding box center [453, 354] width 405 height 22
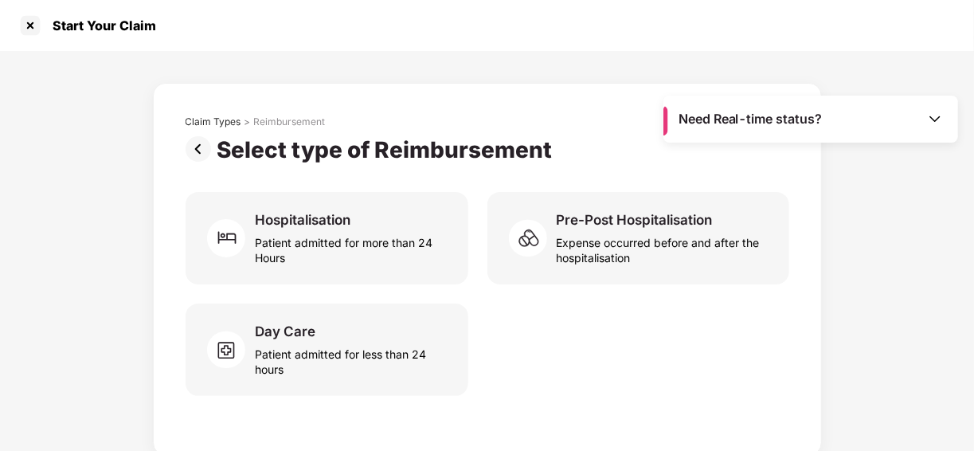
click at [199, 145] on img at bounding box center [202, 148] width 32 height 25
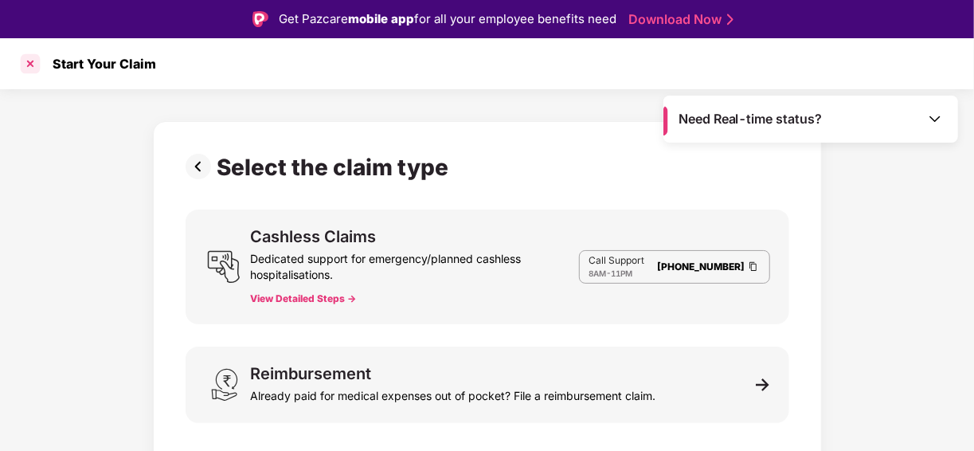
click at [35, 66] on div at bounding box center [30, 63] width 25 height 25
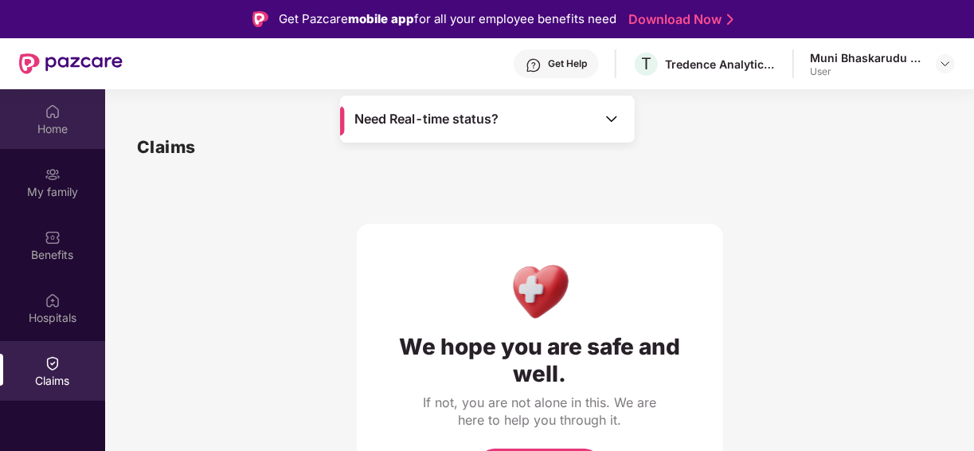
click at [57, 116] on img at bounding box center [53, 112] width 16 height 16
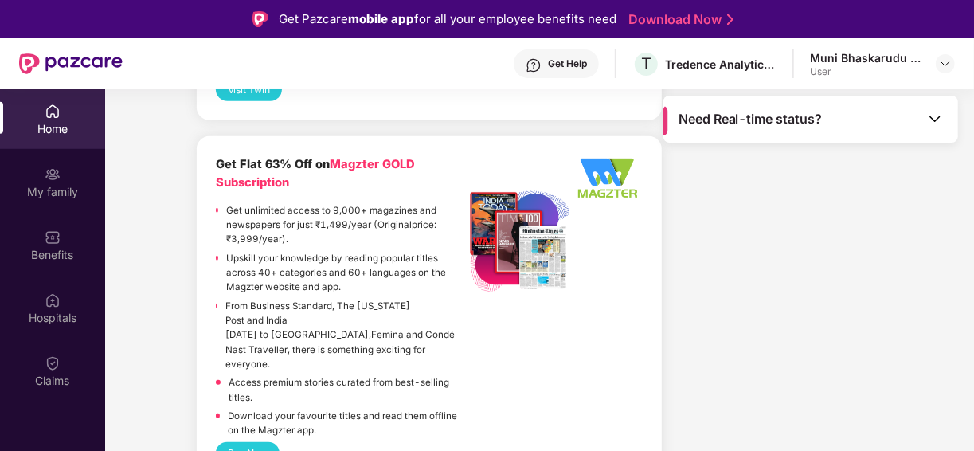
scroll to position [3609, 0]
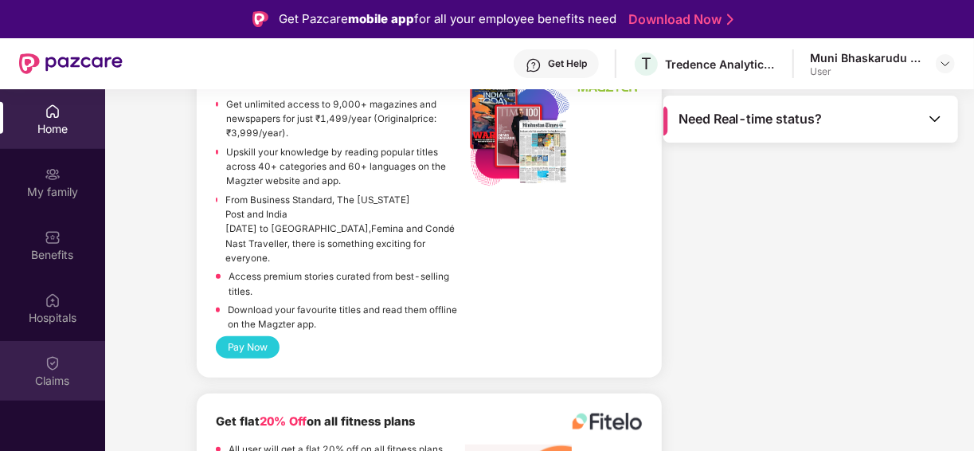
click at [36, 377] on div "Claims" at bounding box center [52, 381] width 105 height 16
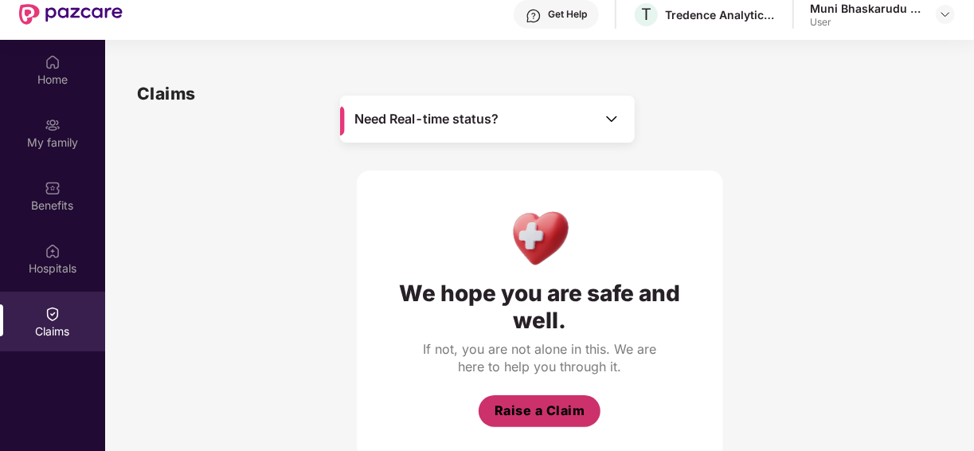
scroll to position [89, 0]
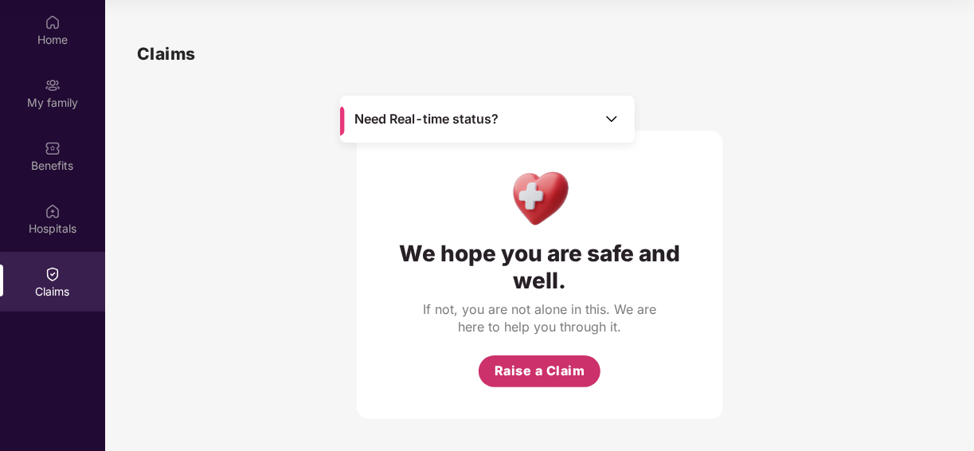
click at [552, 365] on span "Raise a Claim" at bounding box center [539, 371] width 91 height 20
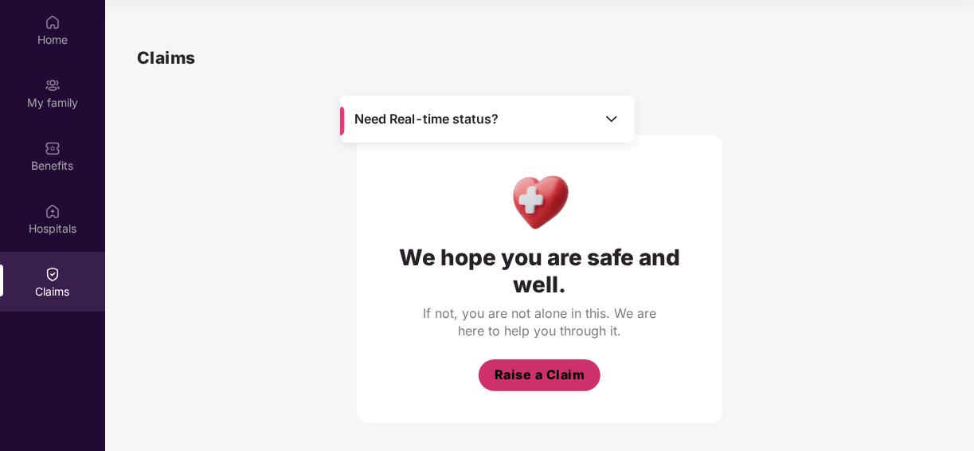
scroll to position [38, 0]
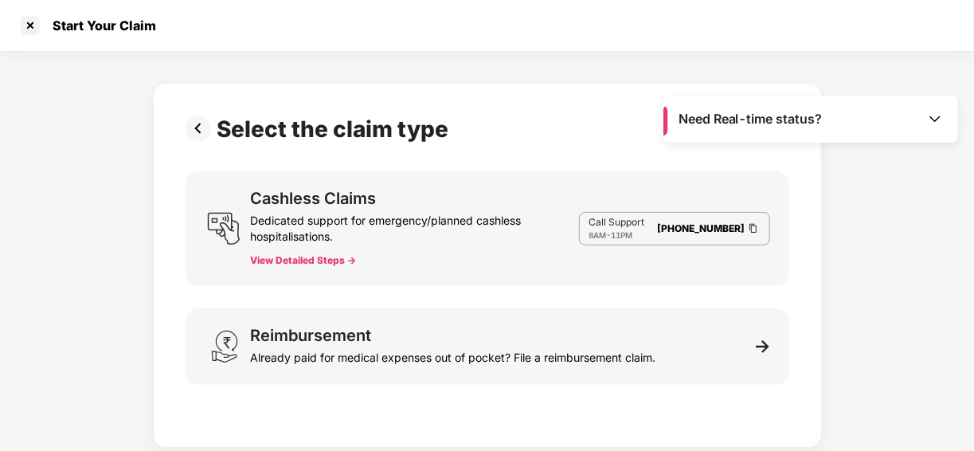
click at [702, 222] on link "080-3783-5420" at bounding box center [702, 228] width 88 height 12
click at [936, 118] on img at bounding box center [935, 119] width 16 height 16
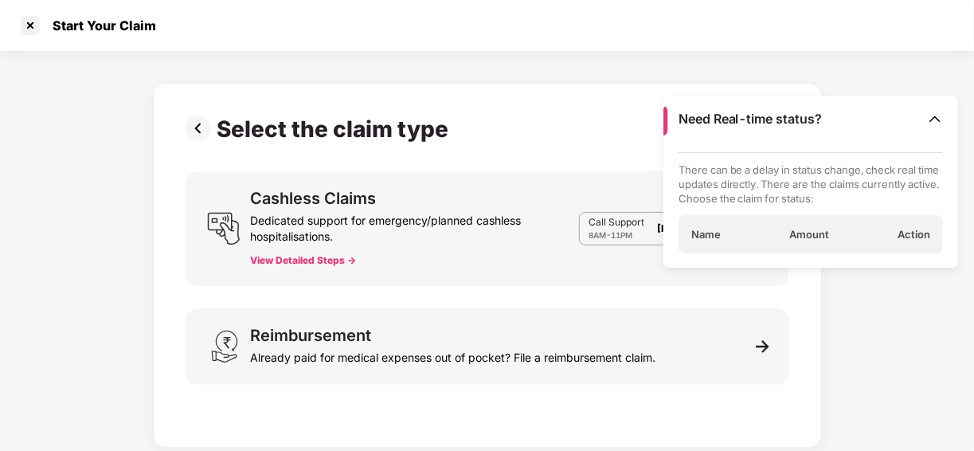
click at [429, 229] on div "Dedicated support for emergency/planned cashless hospitalisations." at bounding box center [414, 225] width 328 height 38
click at [30, 21] on div at bounding box center [30, 25] width 25 height 25
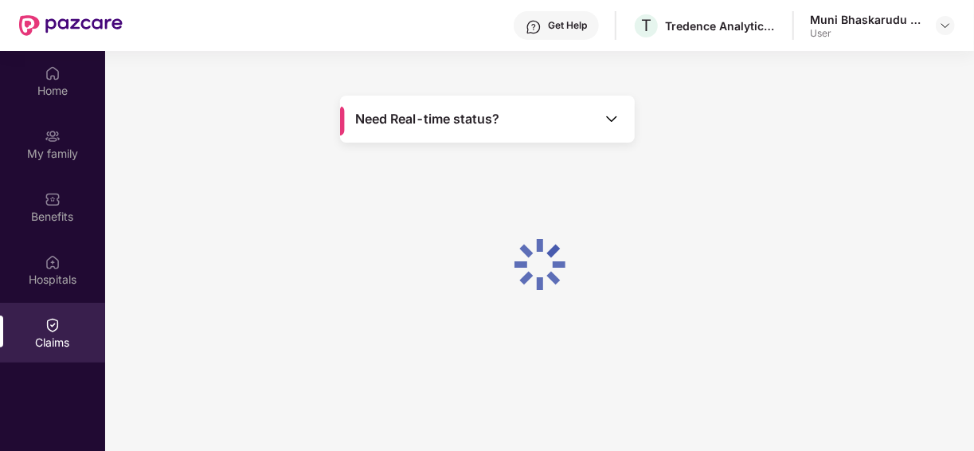
scroll to position [89, 0]
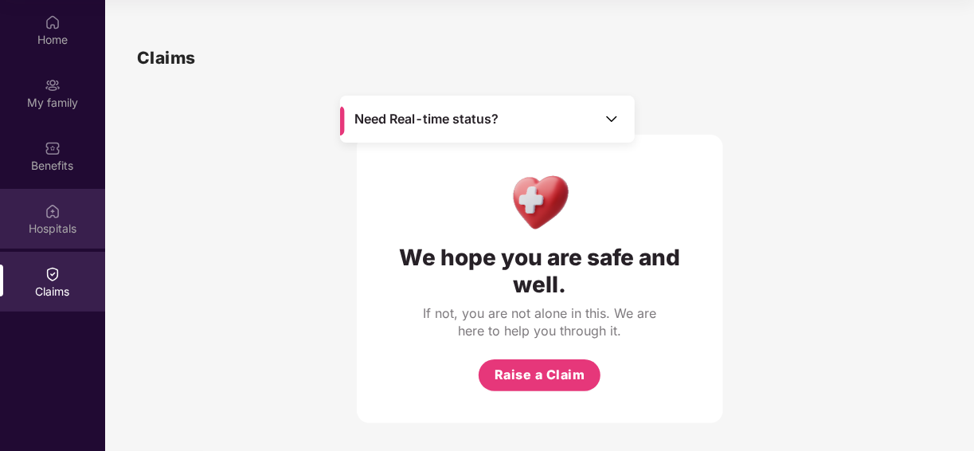
click at [48, 226] on div "Hospitals" at bounding box center [52, 229] width 105 height 16
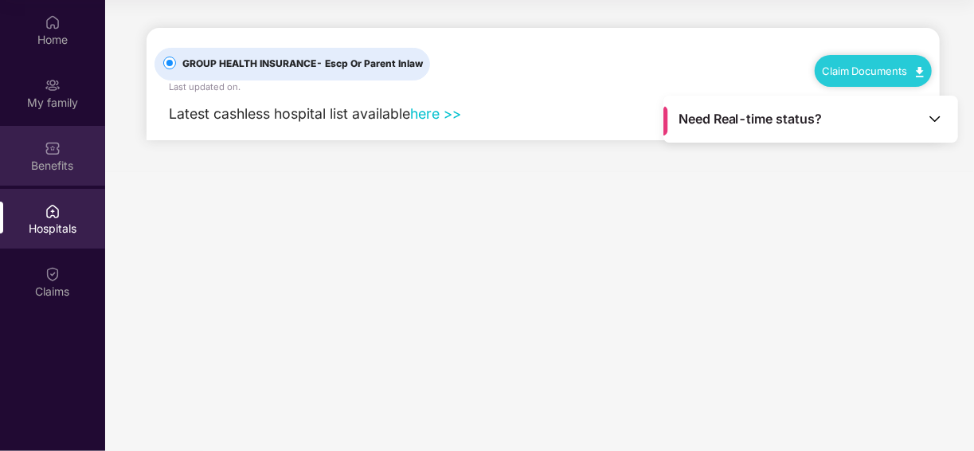
click at [47, 161] on div "Benefits" at bounding box center [52, 166] width 105 height 16
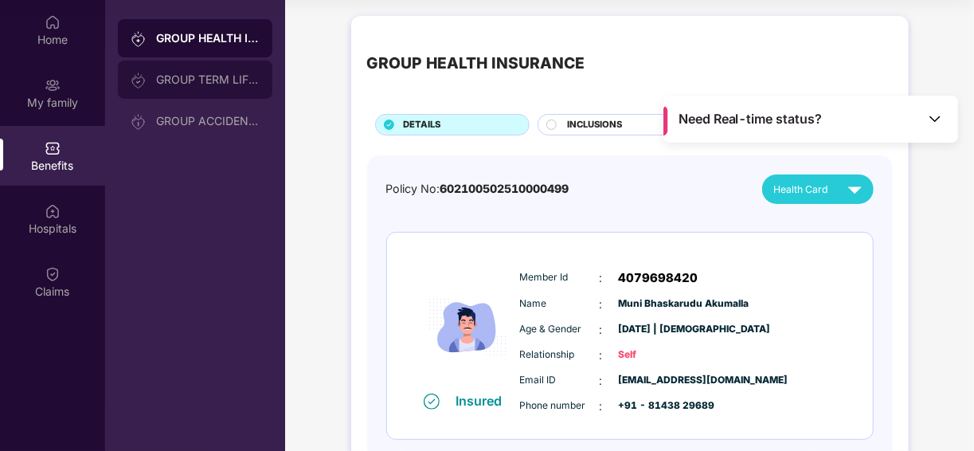
click at [210, 89] on div "GROUP TERM LIFE INSURANCE" at bounding box center [195, 80] width 154 height 38
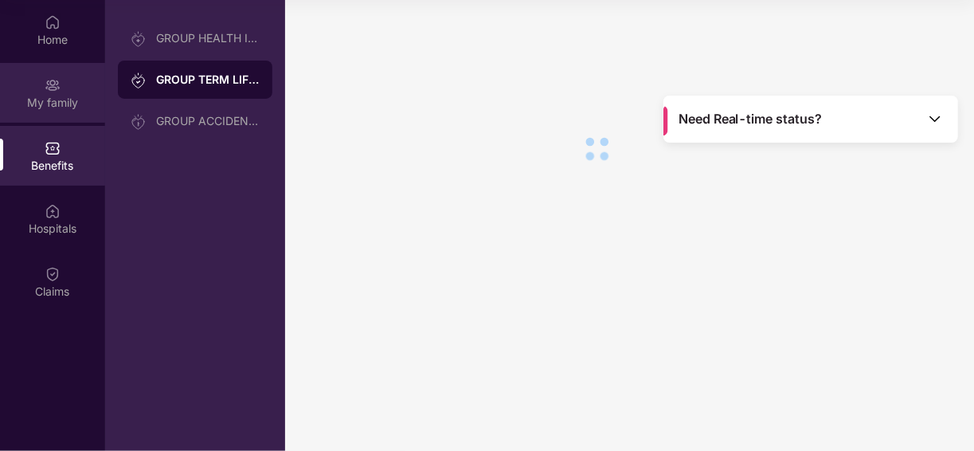
click at [68, 88] on div "My family" at bounding box center [52, 93] width 105 height 60
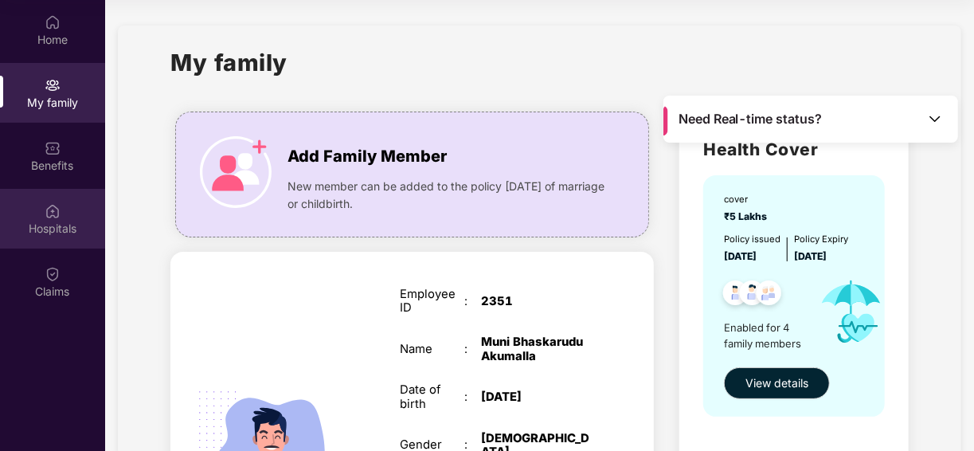
click at [49, 229] on div "Hospitals" at bounding box center [52, 229] width 105 height 16
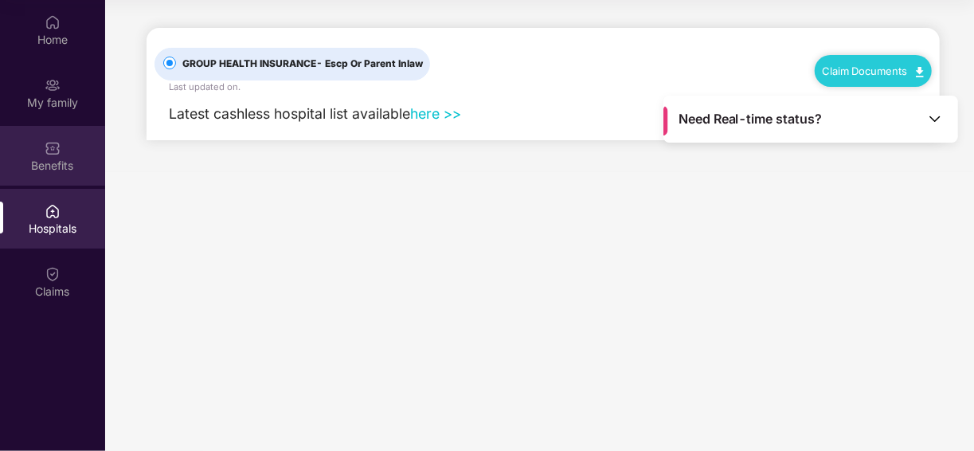
click at [57, 171] on div "Benefits" at bounding box center [52, 166] width 105 height 16
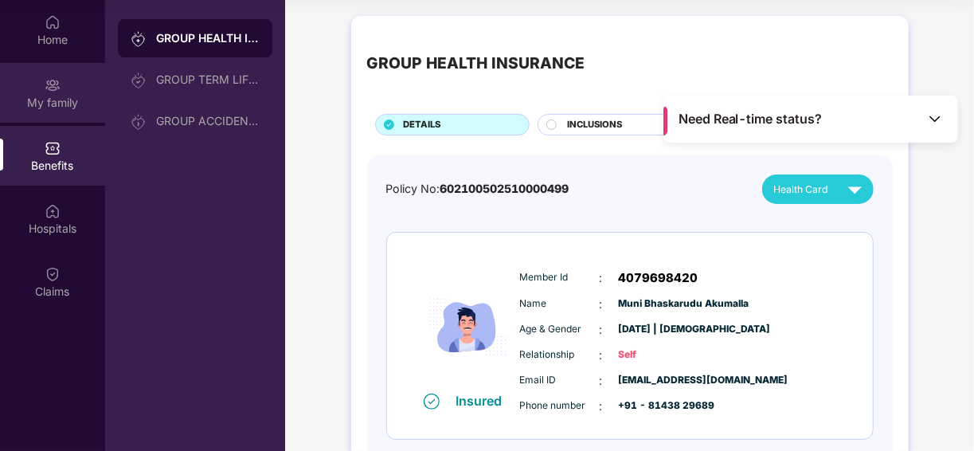
click at [66, 95] on div "My family" at bounding box center [52, 103] width 105 height 16
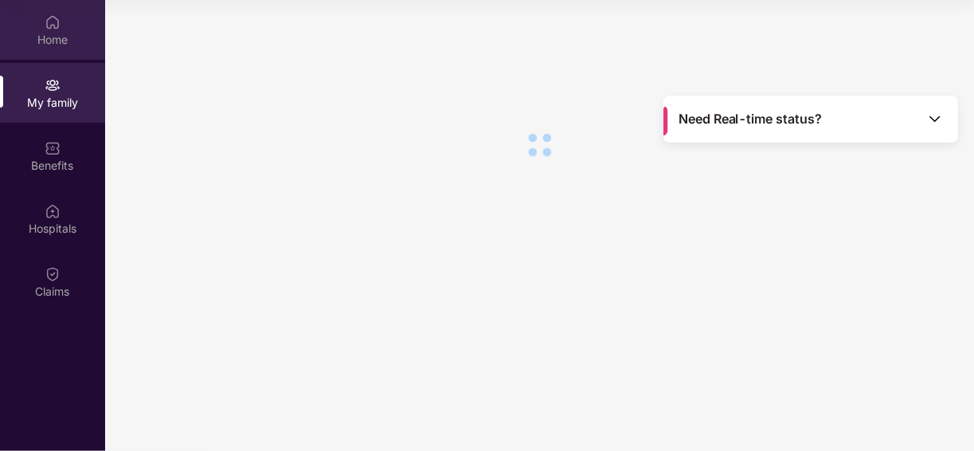
click at [60, 29] on img at bounding box center [53, 22] width 16 height 16
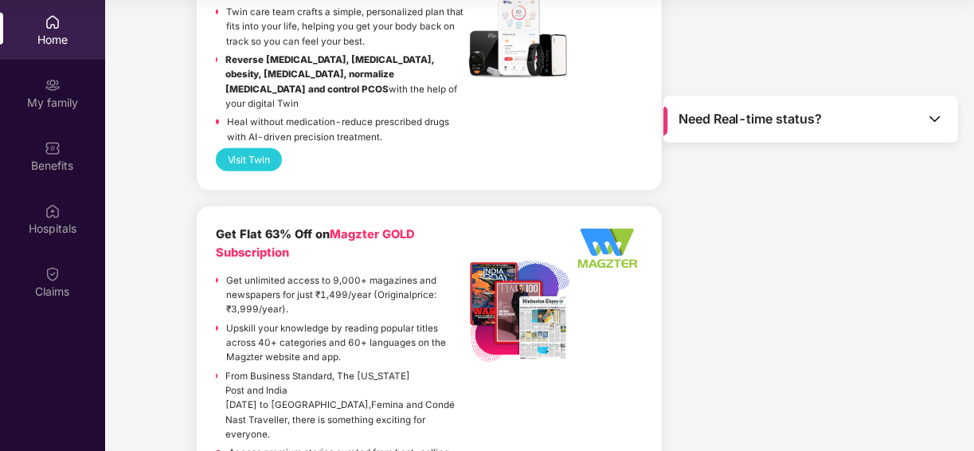
scroll to position [3609, 0]
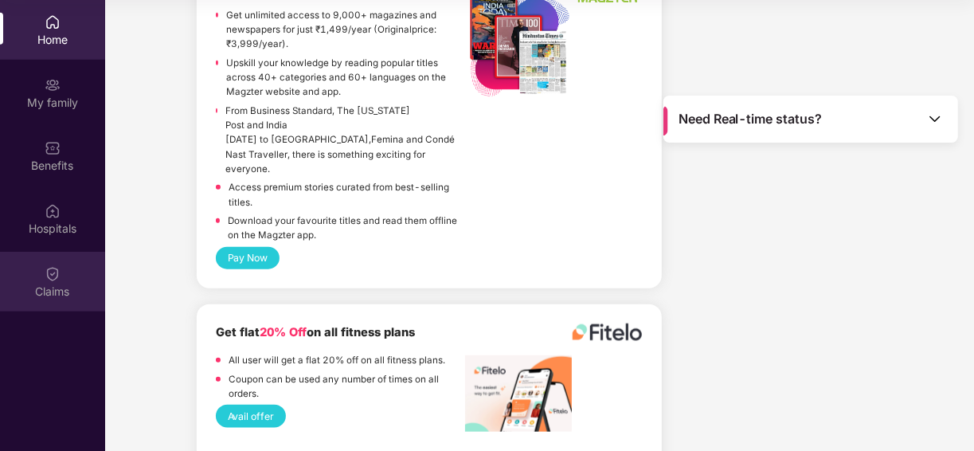
click at [50, 281] on img at bounding box center [53, 274] width 16 height 16
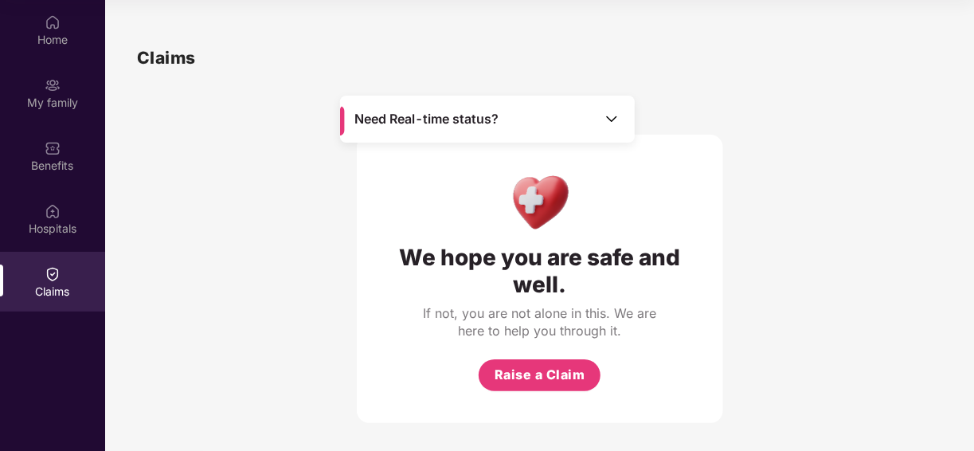
click at [238, 261] on div "We hope you are safe and well. If not, you are not alone in this. We are here t…" at bounding box center [539, 247] width 805 height 352
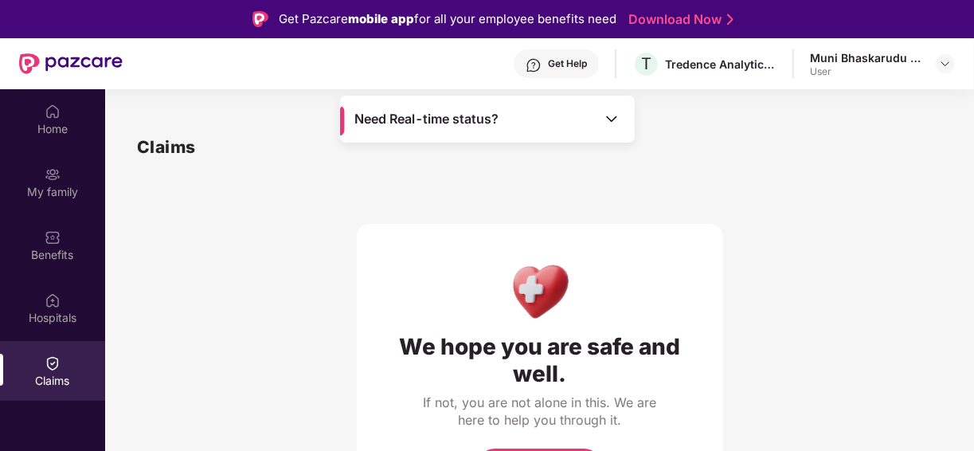
click at [560, 68] on div "Get Help" at bounding box center [567, 63] width 39 height 13
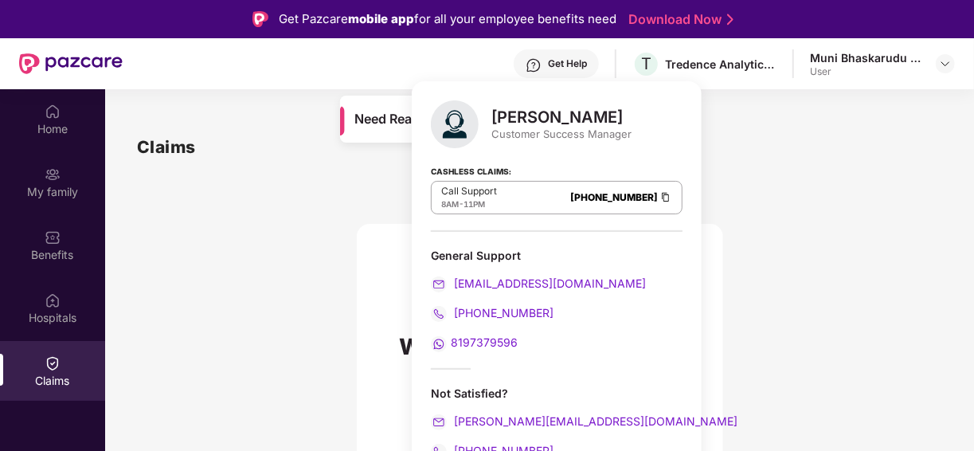
scroll to position [80, 0]
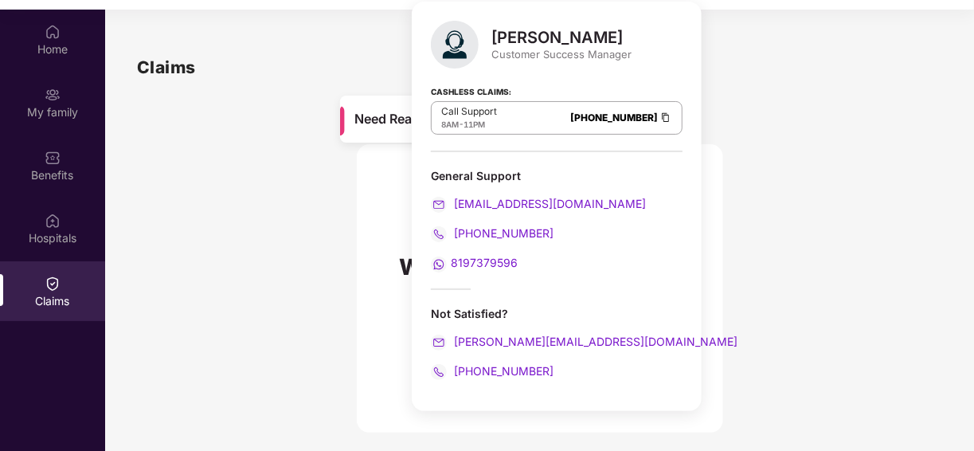
click at [466, 261] on span "8197379596" at bounding box center [484, 263] width 67 height 14
click at [262, 212] on div "We hope you are safe and well. If not, you are not alone in this. We are here t…" at bounding box center [539, 256] width 805 height 352
